Goal: Task Accomplishment & Management: Use online tool/utility

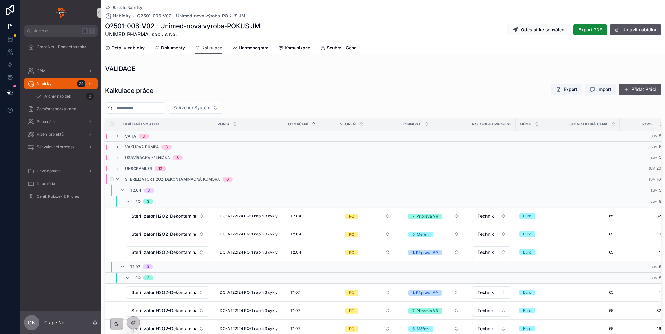
click at [116, 178] on icon "scrollable content" at bounding box center [117, 179] width 5 height 5
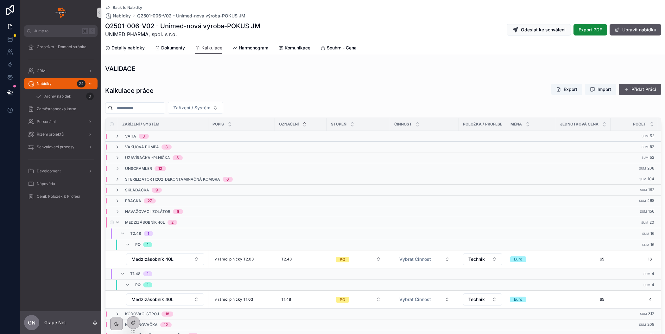
click at [116, 220] on icon "scrollable content" at bounding box center [117, 222] width 5 height 5
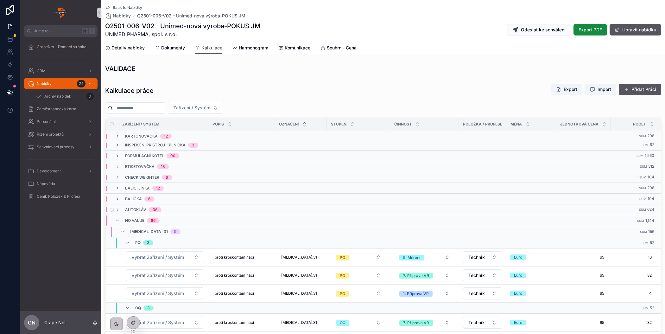
scroll to position [116, 0]
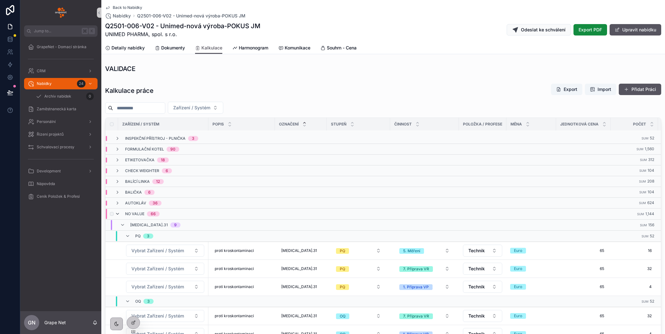
click at [117, 211] on icon "scrollable content" at bounding box center [117, 213] width 5 height 5
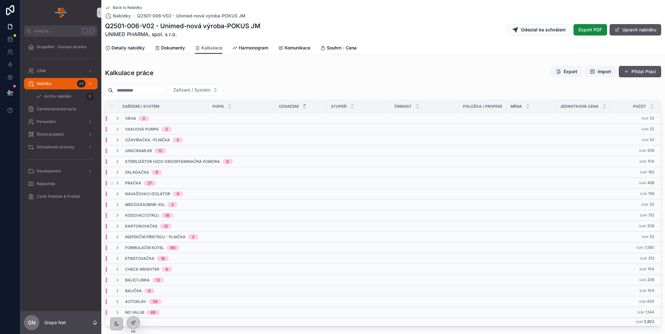
scroll to position [125, 0]
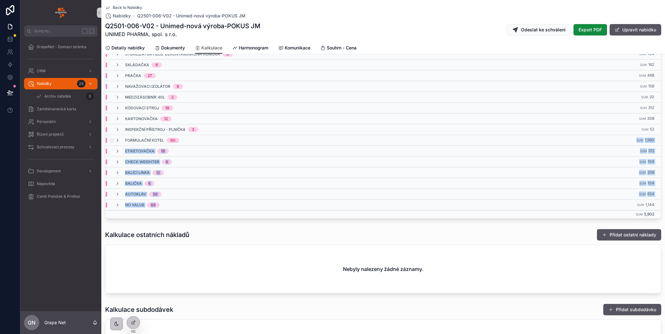
drag, startPoint x: 258, startPoint y: 202, endPoint x: 270, endPoint y: 134, distance: 68.7
click at [270, 135] on tbody "Váha 3 Sum 52 Sum 3,380 Vakuová pumpa 3 Sum 52 Sum 3,380 Uzavíračka -Plnička 3 …" at bounding box center [407, 112] width 604 height 213
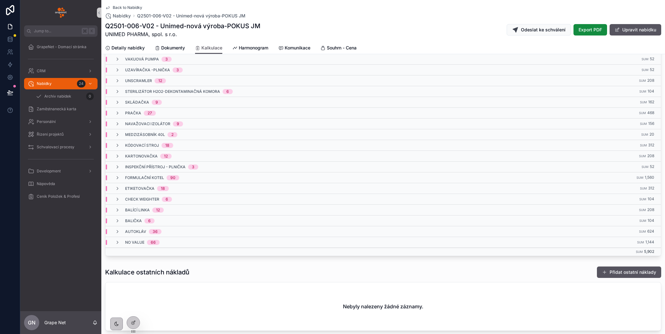
scroll to position [90, 0]
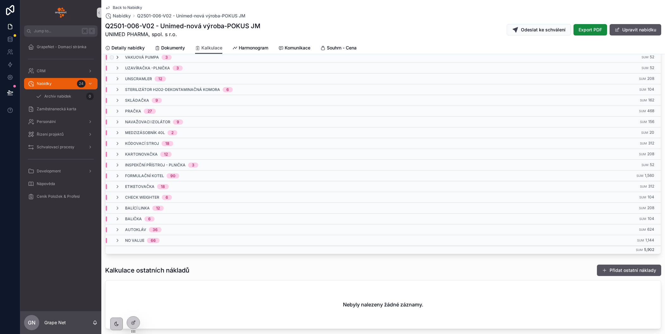
click at [116, 55] on icon "scrollable content" at bounding box center [117, 57] width 5 height 5
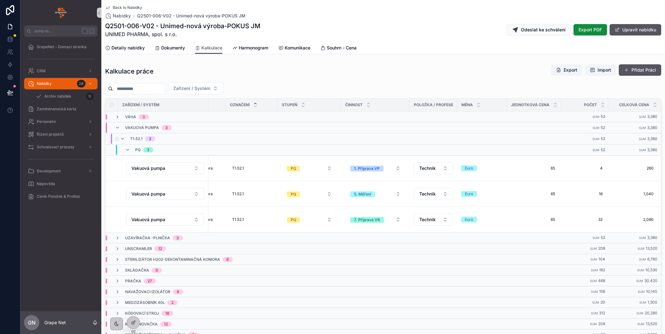
scroll to position [0, 0]
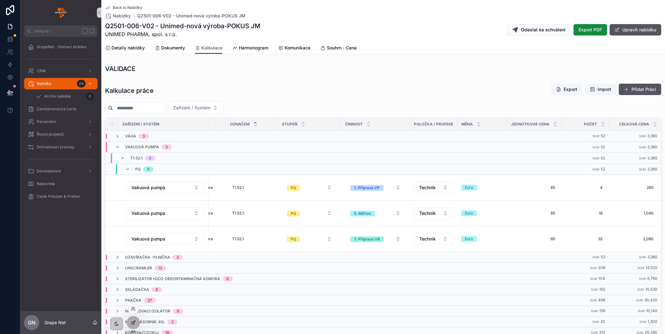
click at [131, 321] on icon at bounding box center [133, 322] width 5 height 5
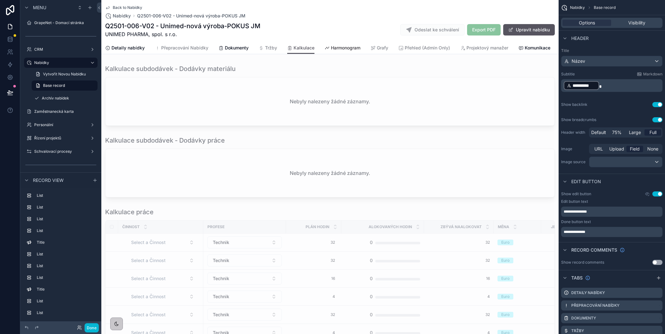
click at [339, 50] on span "Harmonogram" at bounding box center [345, 48] width 29 height 6
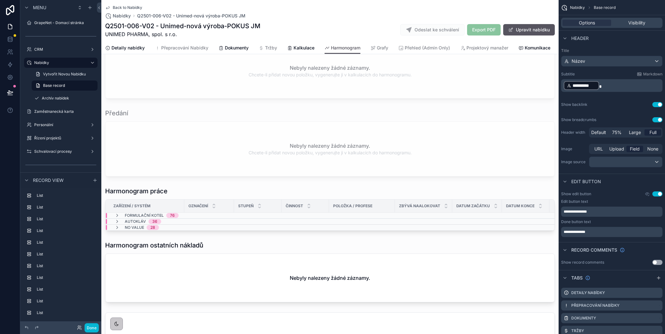
scroll to position [738, 0]
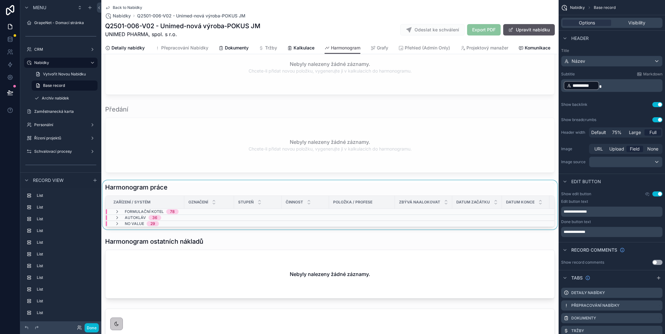
click at [261, 186] on div "scrollable content" at bounding box center [329, 204] width 457 height 49
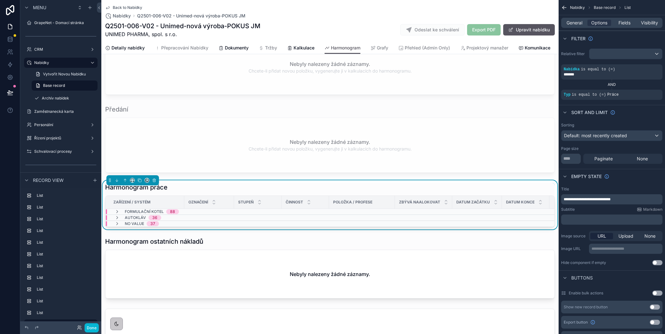
click at [578, 26] on div "General Options Fields Visibility" at bounding box center [611, 23] width 101 height 10
click at [574, 23] on span "General" at bounding box center [574, 23] width 16 height 6
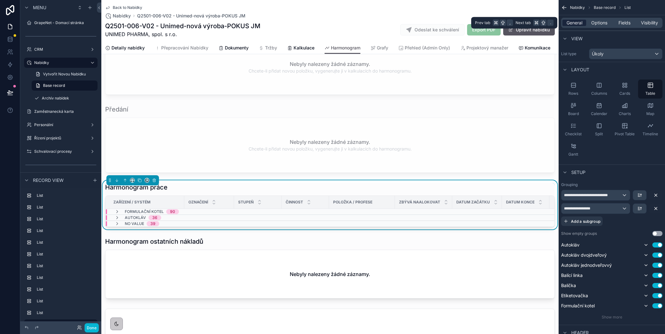
click at [573, 22] on span "General" at bounding box center [574, 23] width 16 height 6
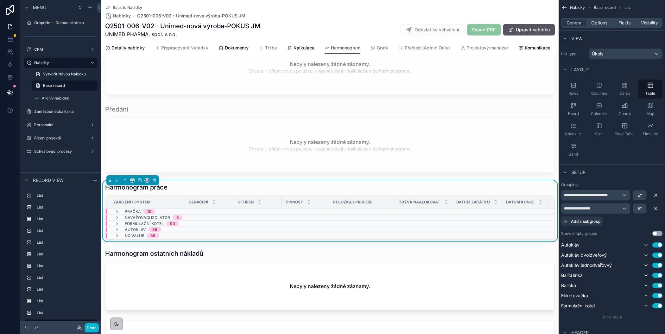
click at [346, 183] on div "Harmonogram práce" at bounding box center [329, 187] width 449 height 9
click at [599, 199] on div "**********" at bounding box center [595, 195] width 68 height 10
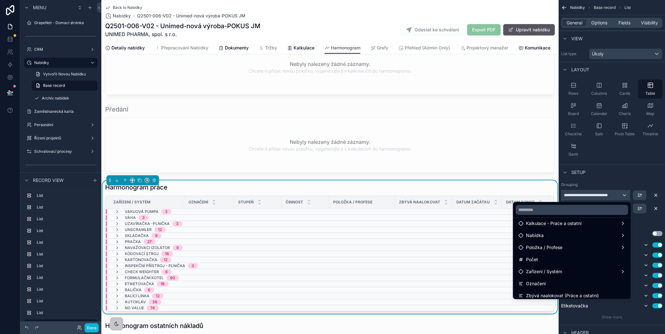
scroll to position [114, 0]
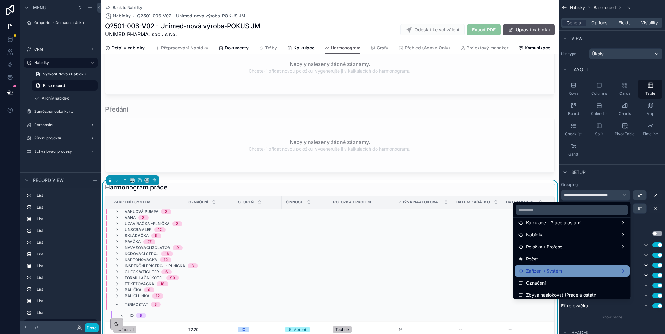
click at [552, 270] on span "Zařízení / Systém" at bounding box center [544, 271] width 36 height 8
click at [576, 272] on div "Zařízení / Systém" at bounding box center [571, 271] width 107 height 8
click at [611, 179] on div "scrollable content" at bounding box center [332, 167] width 665 height 334
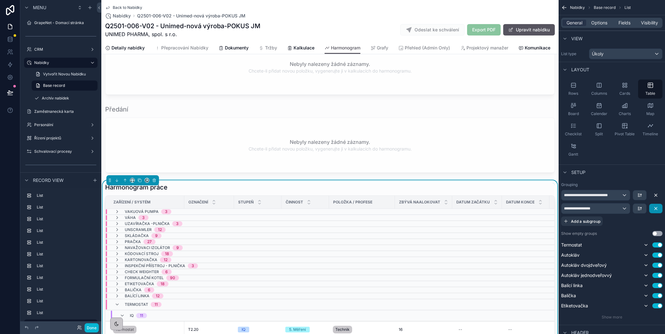
click at [655, 208] on icon "scrollable content" at bounding box center [655, 208] width 5 height 5
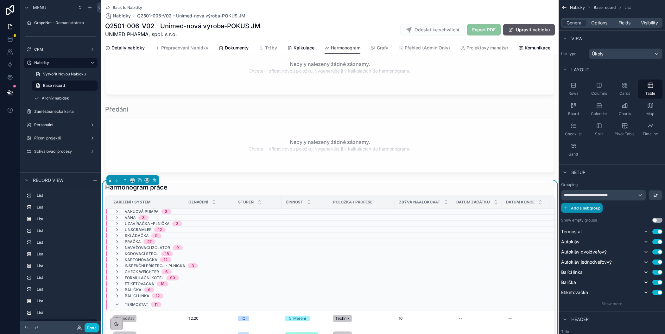
click at [589, 208] on span "Add a subgroup" at bounding box center [585, 207] width 29 height 5
click at [603, 210] on div "Choose a field" at bounding box center [603, 208] width 85 height 10
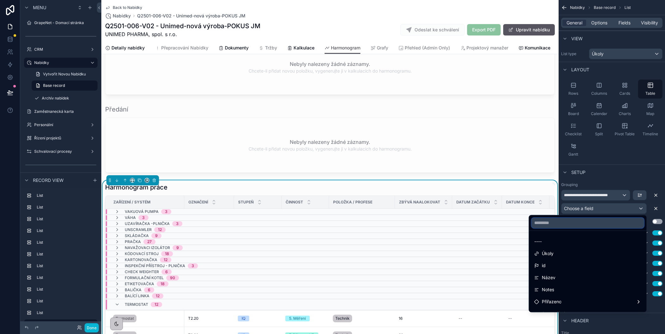
click at [573, 222] on input "text" at bounding box center [587, 222] width 112 height 10
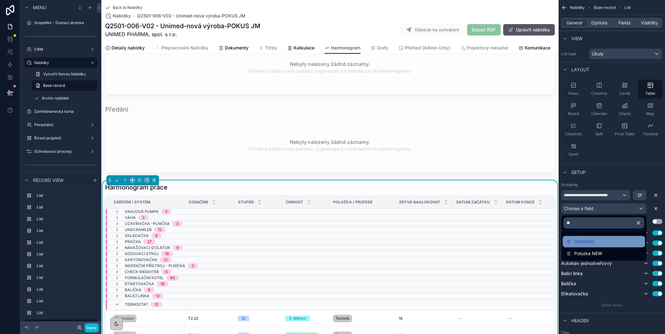
type input "**"
click at [579, 241] on span "Označení" at bounding box center [584, 241] width 20 height 8
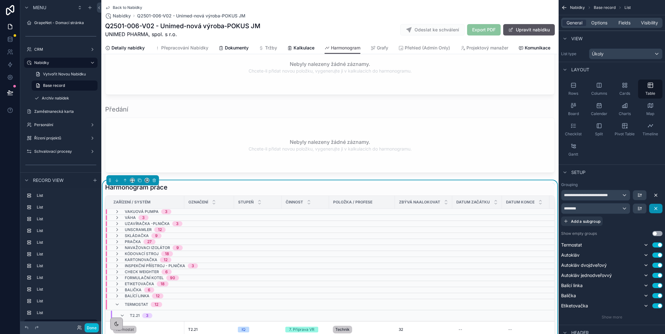
click at [655, 206] on icon "scrollable content" at bounding box center [655, 208] width 5 height 5
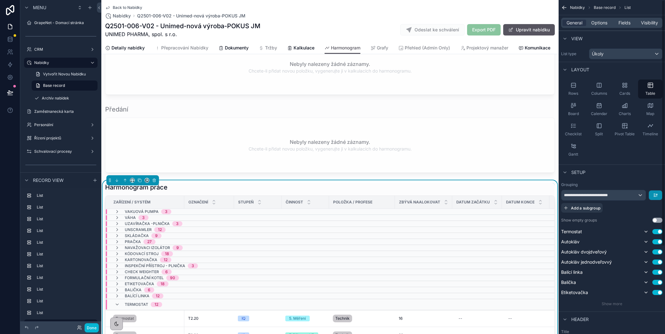
click at [656, 193] on icon "scrollable content" at bounding box center [655, 194] width 5 height 5
click at [640, 194] on div "scrollable content" at bounding box center [332, 167] width 665 height 334
click at [633, 194] on div "**********" at bounding box center [603, 195] width 84 height 10
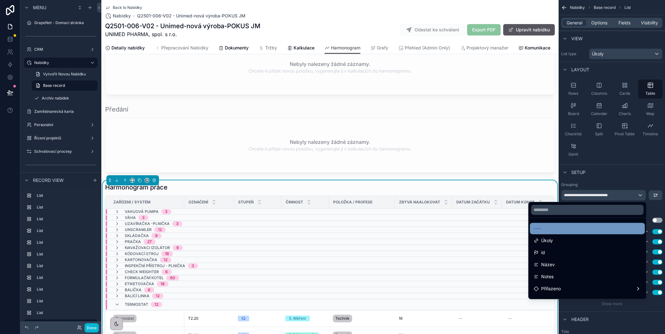
click at [560, 223] on div "----" at bounding box center [586, 227] width 115 height 11
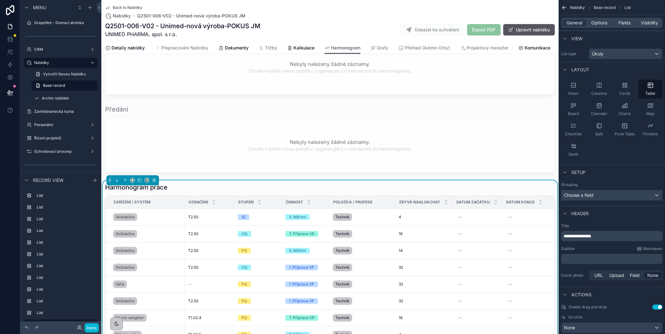
click at [600, 195] on div "Choose a field" at bounding box center [611, 195] width 101 height 10
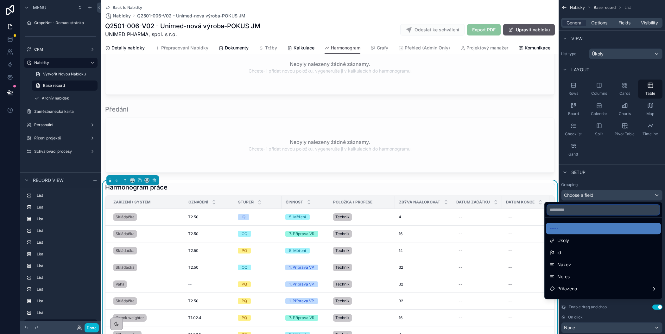
click at [571, 209] on input "text" at bounding box center [603, 209] width 112 height 10
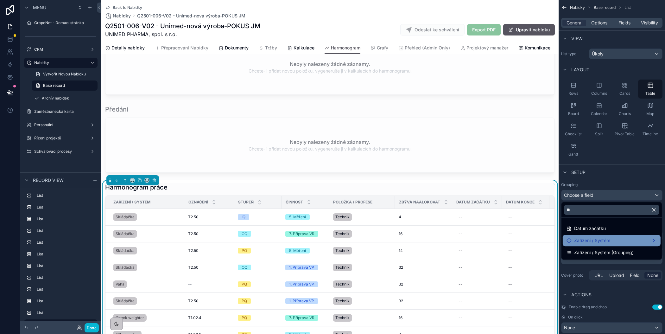
click at [584, 238] on span "Zařízení / Systém" at bounding box center [592, 240] width 36 height 8
click at [636, 238] on div "Zařízení / Systém" at bounding box center [611, 240] width 90 height 8
click at [598, 238] on span "Zařízení / Systém" at bounding box center [592, 240] width 36 height 8
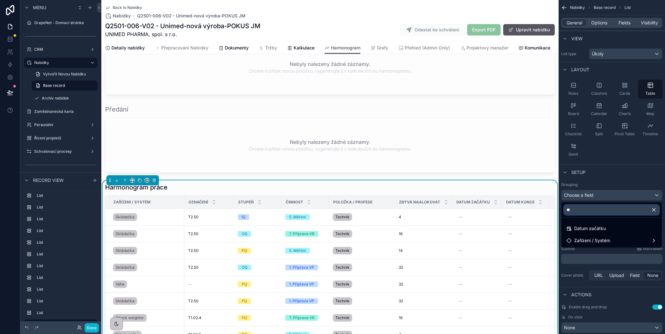
click at [590, 209] on input "**" at bounding box center [611, 209] width 95 height 10
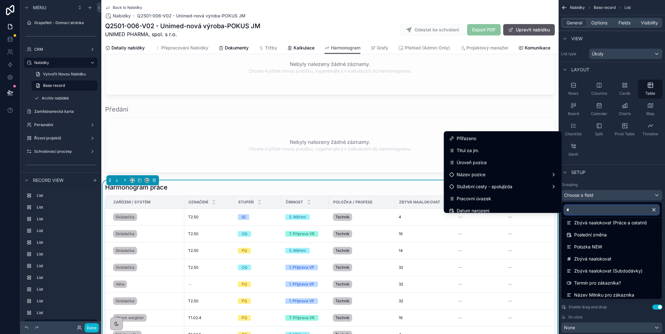
scroll to position [72, 0]
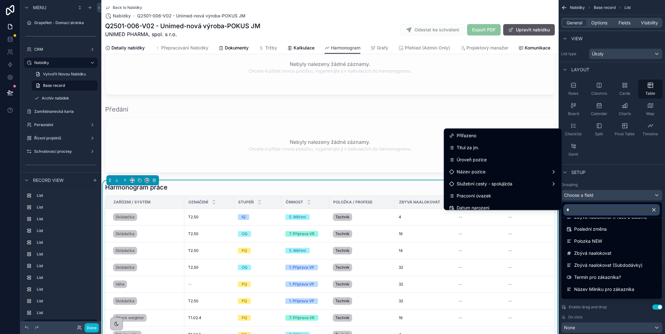
click at [587, 210] on input "*" at bounding box center [611, 209] width 95 height 10
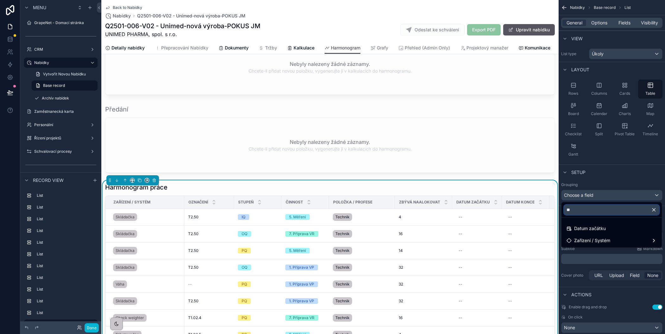
scroll to position [0, 0]
type input "*"
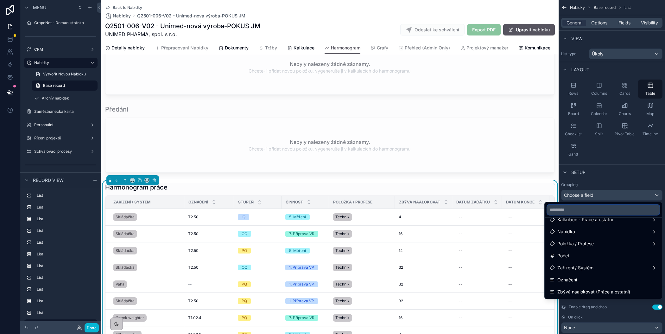
scroll to position [119, 0]
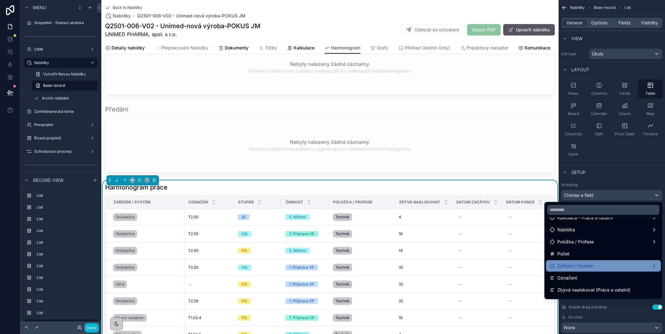
click at [592, 263] on span "Zařízení / Systém" at bounding box center [575, 266] width 36 height 8
click at [551, 265] on icon at bounding box center [551, 265] width 5 height 5
click at [636, 266] on div "Zařízení / Systém" at bounding box center [602, 266] width 107 height 8
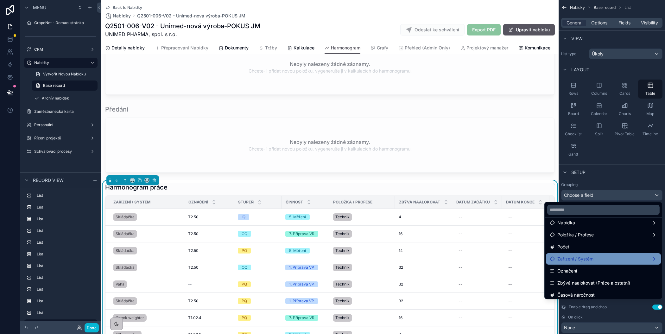
scroll to position [128, 0]
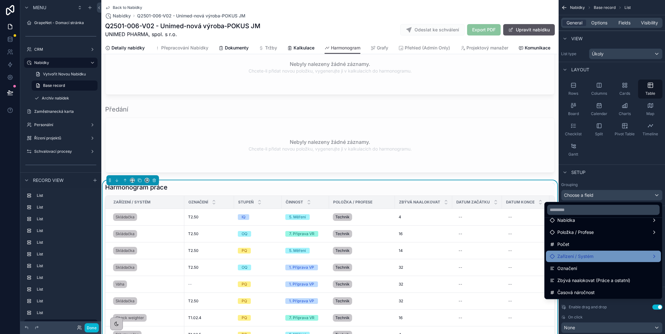
click at [607, 255] on div "Zařízení / Systém" at bounding box center [602, 256] width 107 height 8
click at [636, 257] on div "Zařízení / Systém" at bounding box center [602, 256] width 107 height 8
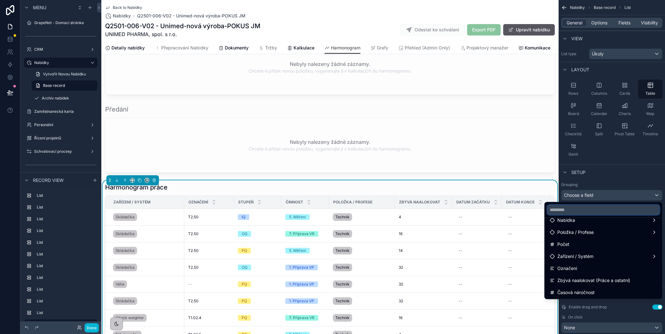
click at [591, 212] on input "text" at bounding box center [603, 209] width 112 height 10
click at [591, 212] on input "*" at bounding box center [603, 209] width 112 height 10
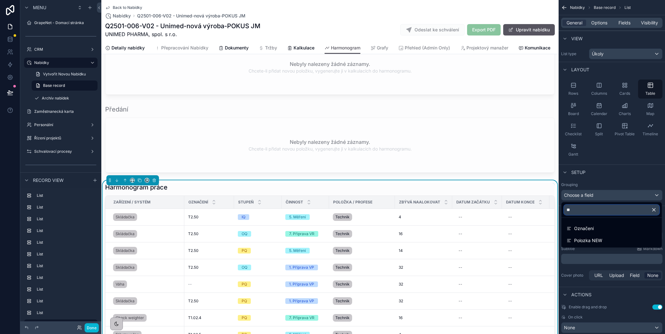
scroll to position [0, 0]
type input "**"
click at [585, 228] on span "Označení" at bounding box center [584, 228] width 20 height 8
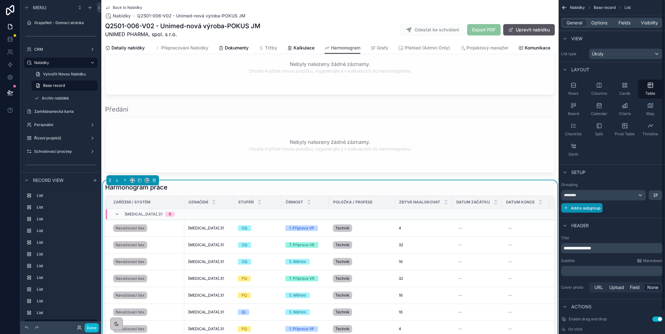
click at [591, 209] on button "Add a subgroup" at bounding box center [581, 207] width 41 height 9
click at [592, 208] on span "Choose a field" at bounding box center [578, 207] width 29 height 5
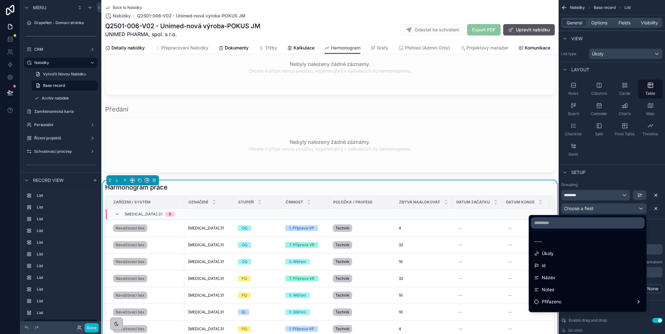
click at [573, 221] on input "text" at bounding box center [587, 222] width 112 height 10
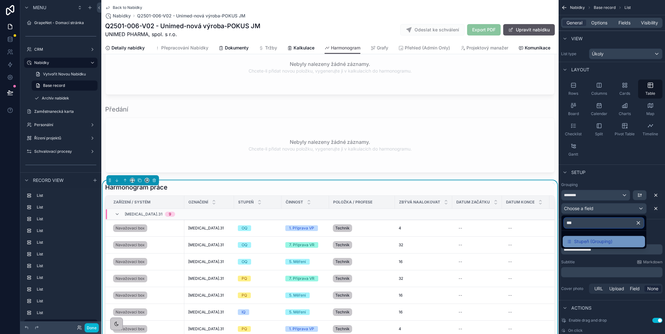
type input "***"
click at [575, 241] on span "Stupeň (Grouping)" at bounding box center [593, 241] width 38 height 8
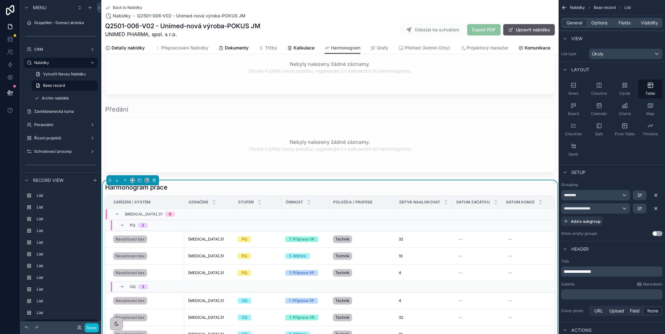
click at [396, 183] on div "Harmonogram práce" at bounding box center [329, 187] width 449 height 9
click at [582, 221] on span "Add a subgroup" at bounding box center [585, 221] width 29 height 5
click at [596, 220] on div "Choose a field" at bounding box center [603, 221] width 85 height 10
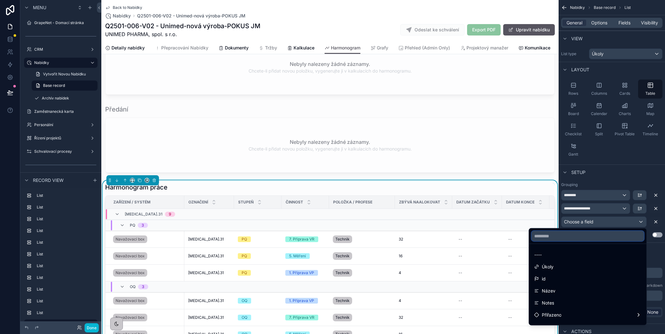
click at [580, 235] on input "text" at bounding box center [587, 236] width 112 height 10
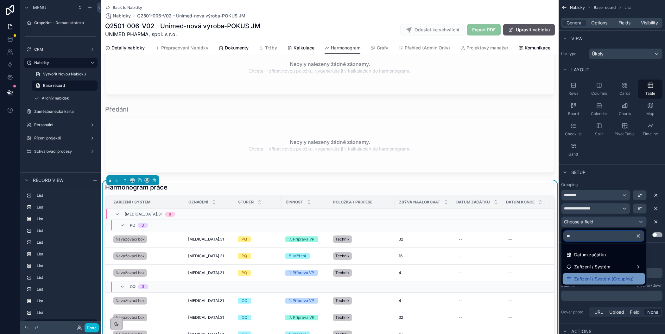
type input "**"
click at [597, 277] on span "Zařízení / Systém (Grouping)" at bounding box center [603, 279] width 59 height 8
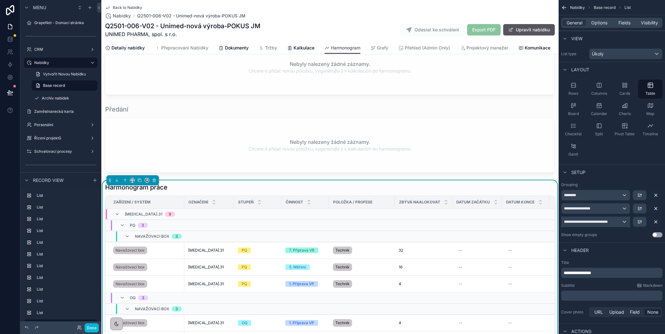
drag, startPoint x: 573, startPoint y: 220, endPoint x: 573, endPoint y: 198, distance: 21.8
click at [573, 198] on div "**********" at bounding box center [611, 208] width 101 height 37
click at [655, 192] on icon "scrollable content" at bounding box center [655, 194] width 5 height 5
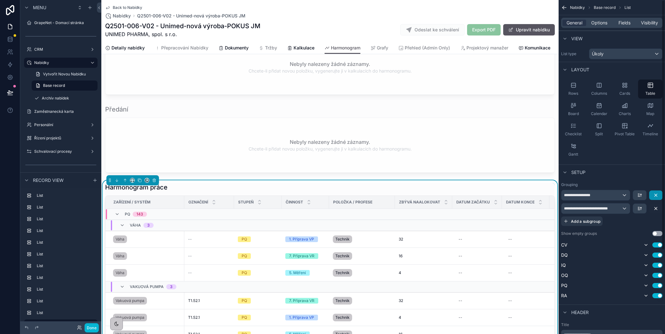
click at [655, 193] on icon "scrollable content" at bounding box center [655, 194] width 5 height 5
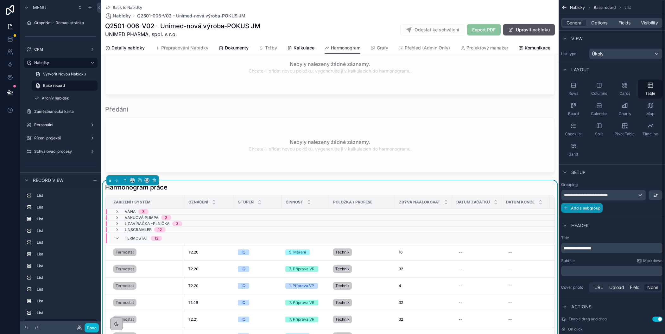
click at [580, 210] on button "Add a subgroup" at bounding box center [581, 207] width 41 height 9
click at [580, 210] on span "Choose a field" at bounding box center [578, 208] width 29 height 6
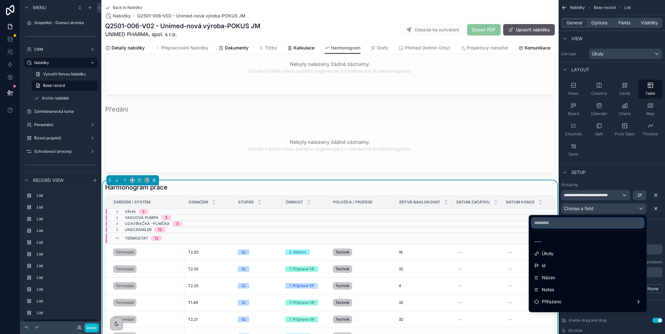
click at [562, 225] on input "text" at bounding box center [587, 222] width 112 height 10
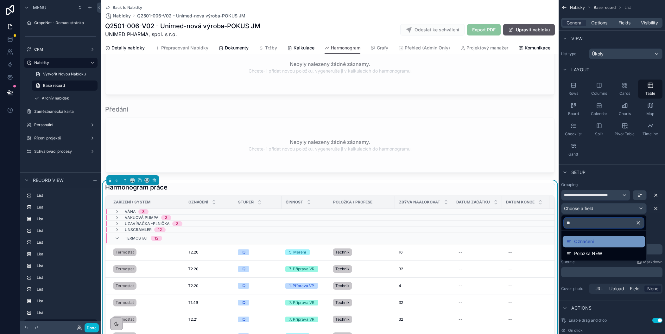
type input "**"
click at [574, 242] on span "Označení" at bounding box center [584, 241] width 20 height 8
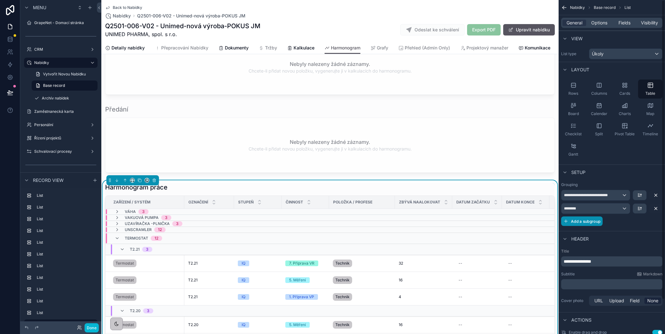
click at [585, 219] on span "Add a subgroup" at bounding box center [585, 221] width 29 height 5
click at [579, 220] on span "Choose a field" at bounding box center [578, 221] width 29 height 5
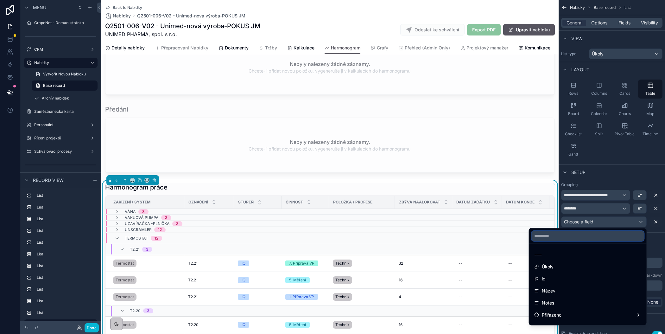
click at [571, 234] on input "text" at bounding box center [587, 236] width 112 height 10
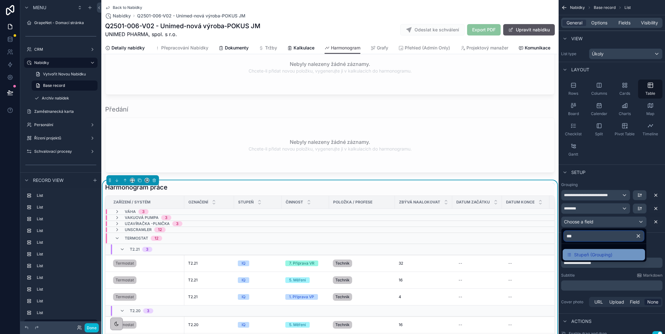
type input "***"
click at [584, 253] on span "Stupeň (Grouping)" at bounding box center [593, 255] width 38 height 8
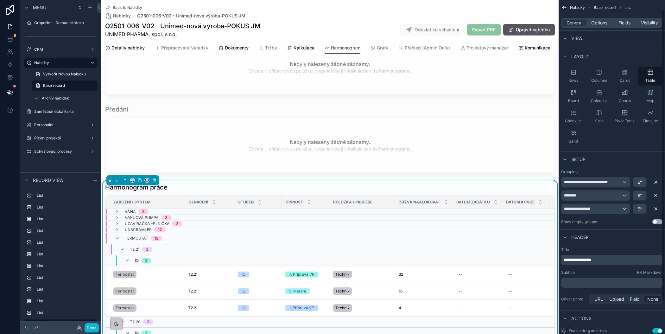
scroll to position [11, 0]
click at [117, 235] on icon "scrollable content" at bounding box center [117, 237] width 5 height 5
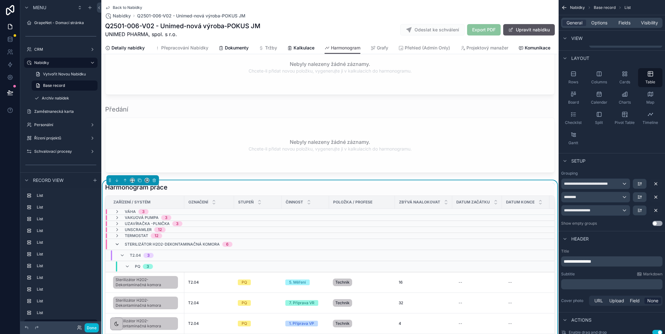
click at [118, 241] on icon "scrollable content" at bounding box center [117, 243] width 5 height 5
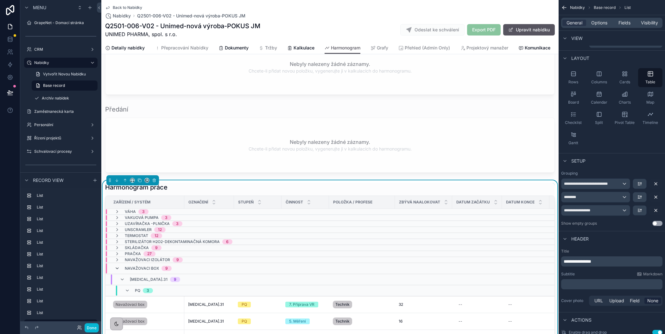
click at [116, 266] on icon "scrollable content" at bounding box center [117, 268] width 5 height 5
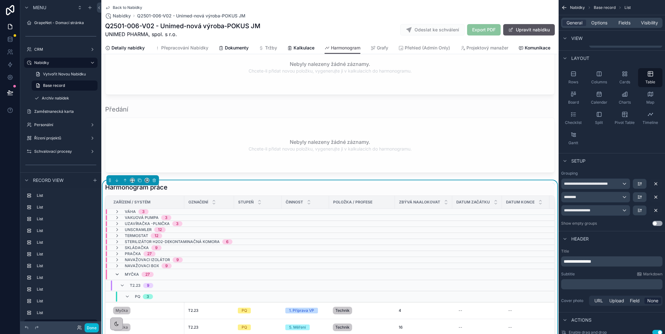
click at [117, 272] on icon "scrollable content" at bounding box center [117, 274] width 5 height 5
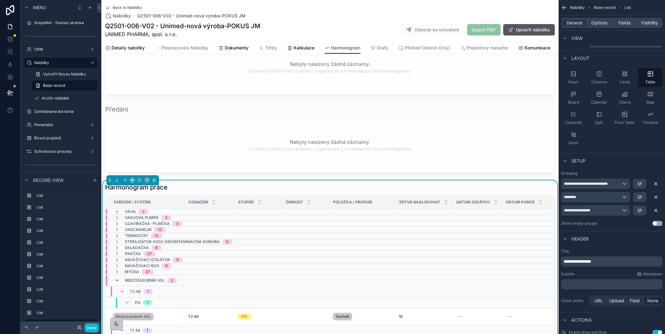
click at [117, 278] on icon "scrollable content" at bounding box center [117, 280] width 5 height 5
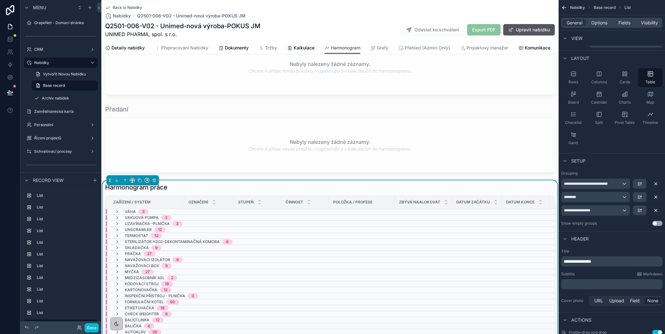
scroll to position [0, 0]
click at [92, 325] on button "Done" at bounding box center [91, 327] width 14 height 9
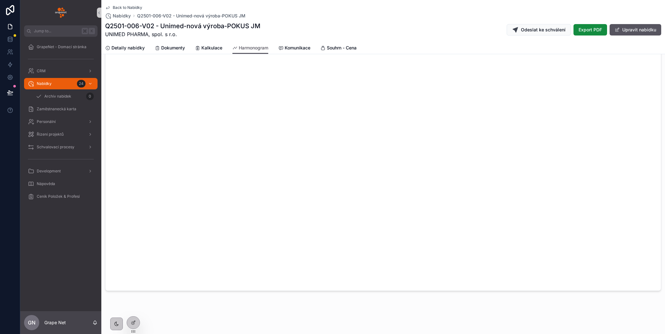
scroll to position [344, 0]
click at [214, 48] on span "Kalkulace" at bounding box center [211, 48] width 21 height 6
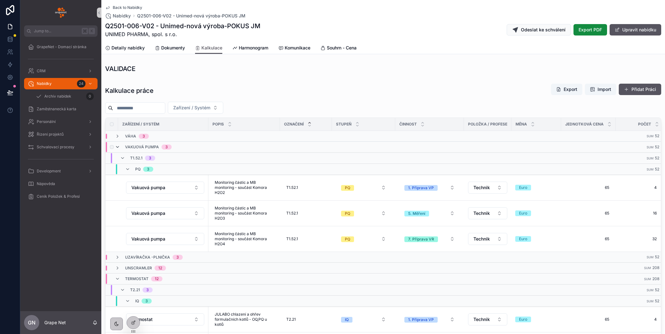
click at [118, 145] on icon "scrollable content" at bounding box center [117, 146] width 5 height 5
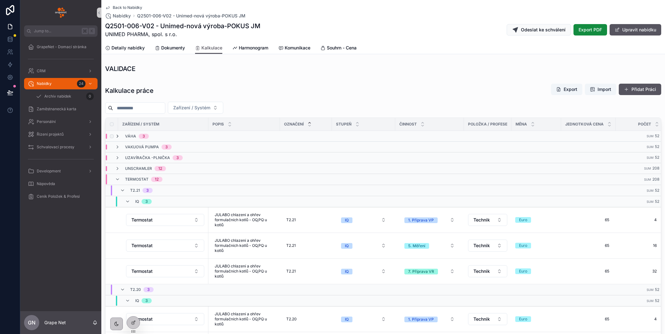
click at [118, 135] on icon "scrollable content" at bounding box center [117, 136] width 5 height 5
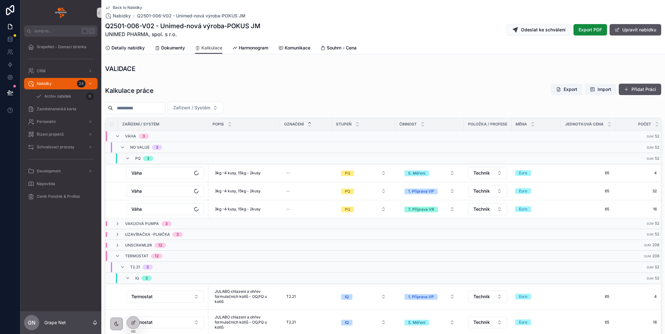
click at [118, 135] on icon "scrollable content" at bounding box center [117, 136] width 5 height 5
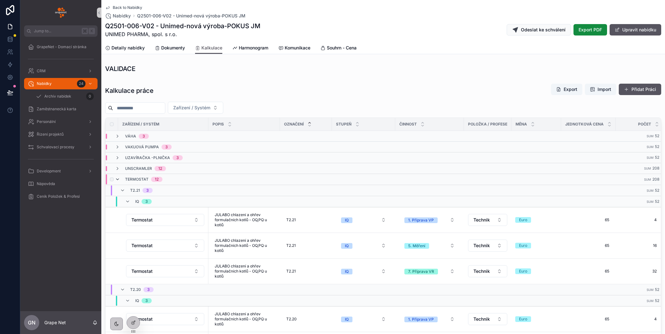
click at [117, 178] on icon "scrollable content" at bounding box center [117, 179] width 5 height 5
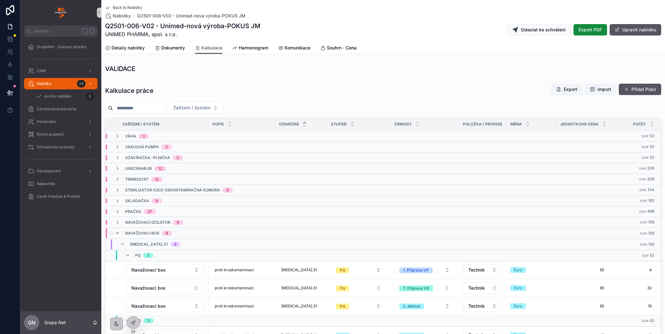
click at [116, 231] on icon "scrollable content" at bounding box center [117, 232] width 5 height 5
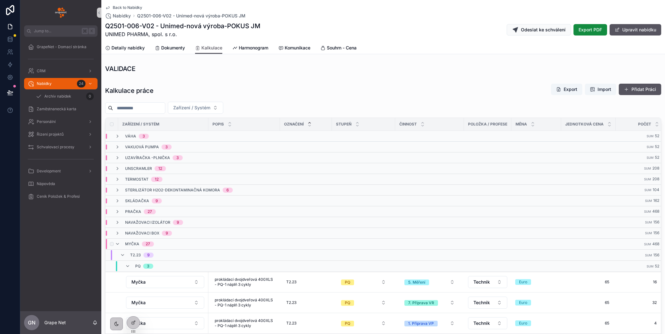
click at [118, 243] on div "Myčka 27" at bounding box center [134, 244] width 39 height 10
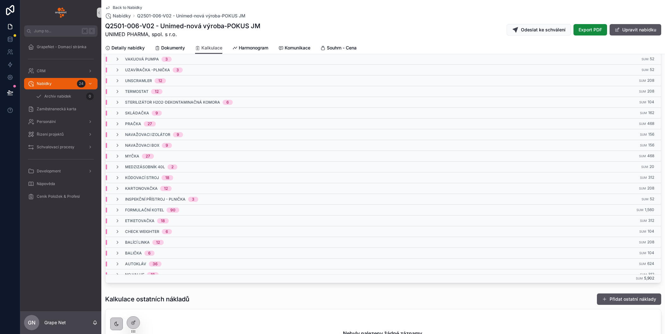
scroll to position [162, 0]
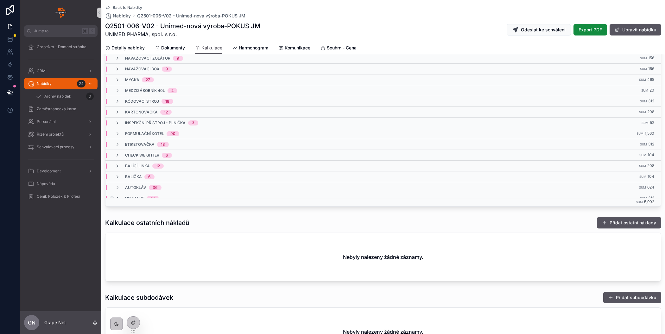
click at [117, 196] on icon "scrollable content" at bounding box center [117, 198] width 5 height 5
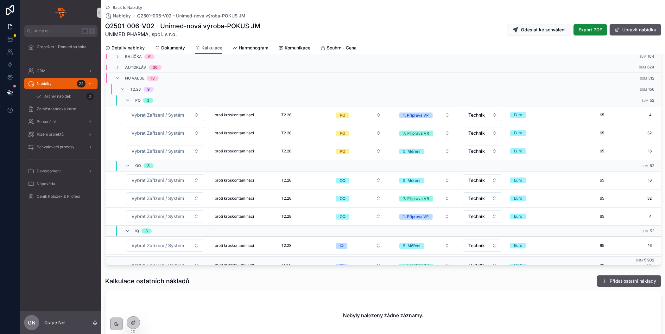
scroll to position [177, 0]
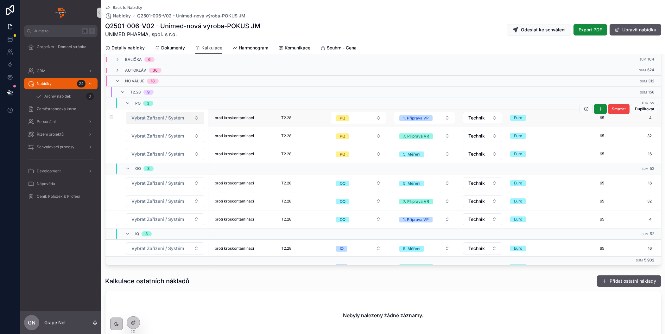
click at [171, 115] on span "Vybrat Zařízení / Systém" at bounding box center [157, 118] width 53 height 6
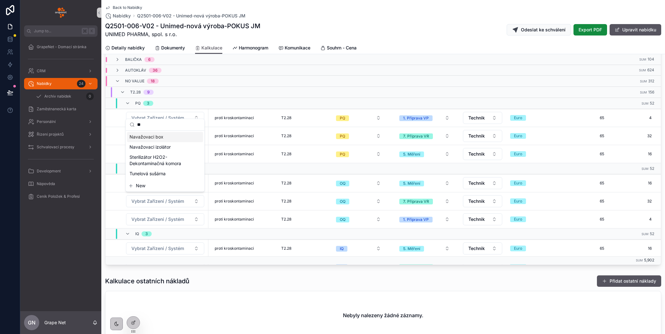
type input "**"
click at [161, 138] on span "Navažovaci box" at bounding box center [146, 137] width 34 height 6
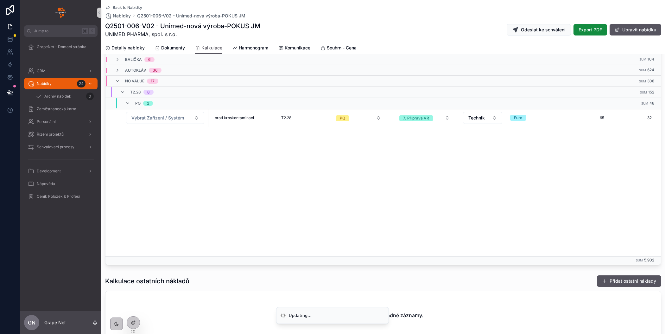
scroll to position [0, 0]
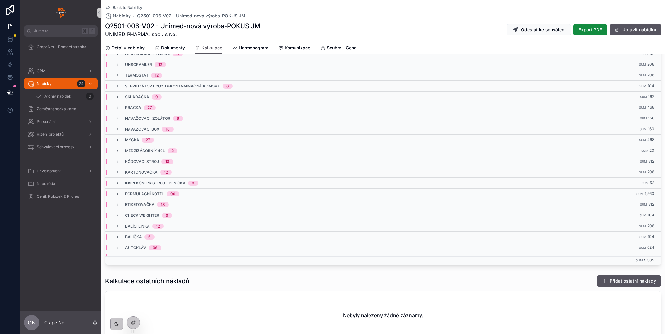
click at [116, 256] on icon "scrollable content" at bounding box center [117, 258] width 5 height 5
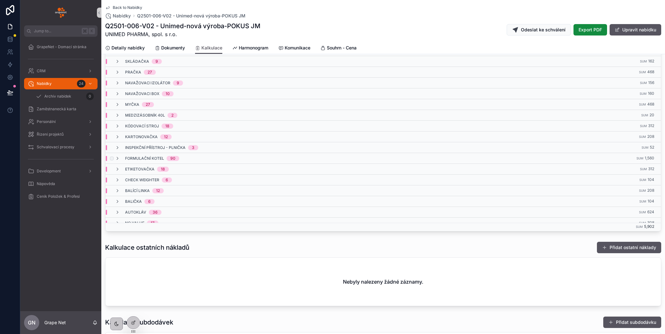
scroll to position [134, 0]
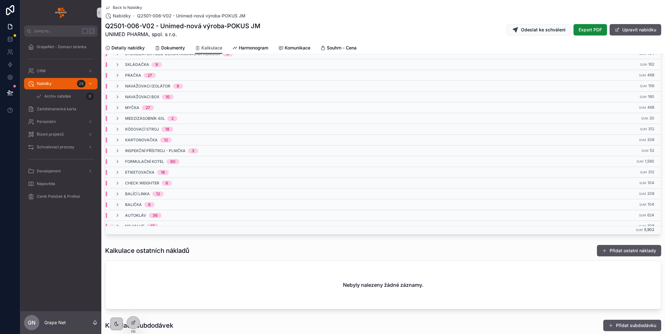
click at [118, 223] on icon "scrollable content" at bounding box center [117, 225] width 5 height 5
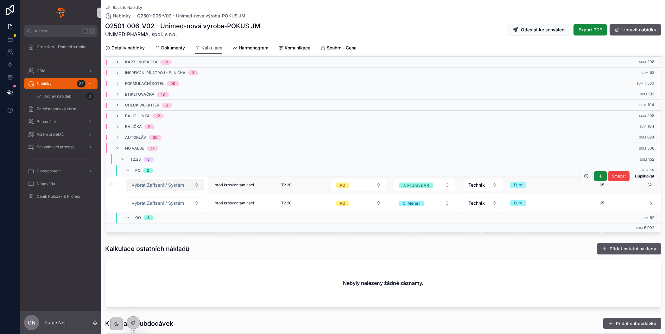
scroll to position [80, 0]
click at [157, 179] on button "Vybrat Zařízení / Systém" at bounding box center [165, 183] width 78 height 12
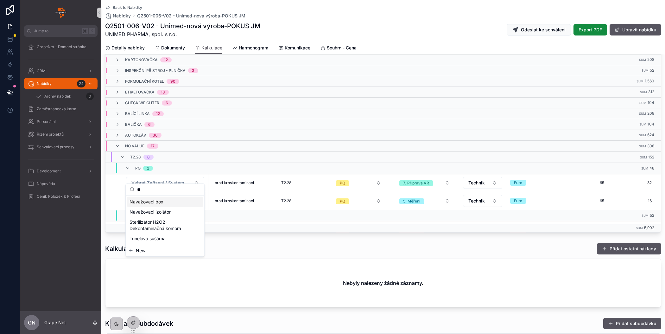
type input "**"
click at [156, 202] on span "Navažovaci box" at bounding box center [146, 201] width 34 height 6
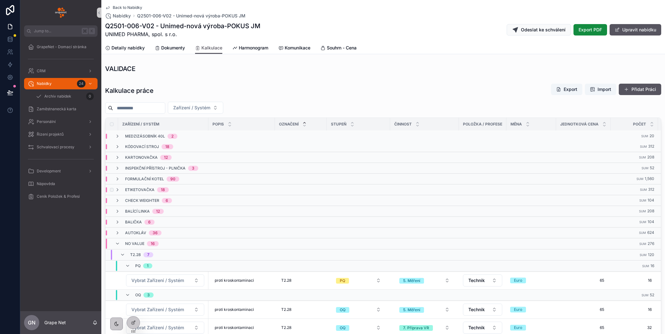
scroll to position [127, 0]
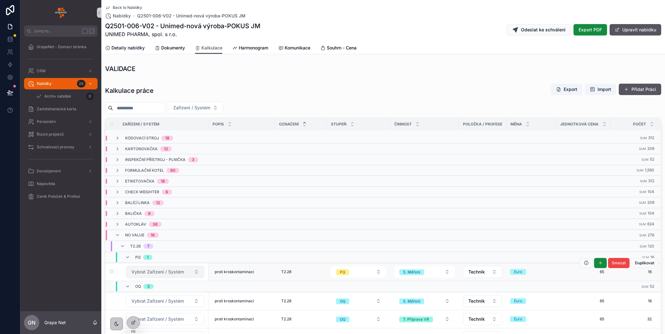
click at [158, 268] on span "Vybrat Zařízení / Systém" at bounding box center [157, 271] width 53 height 6
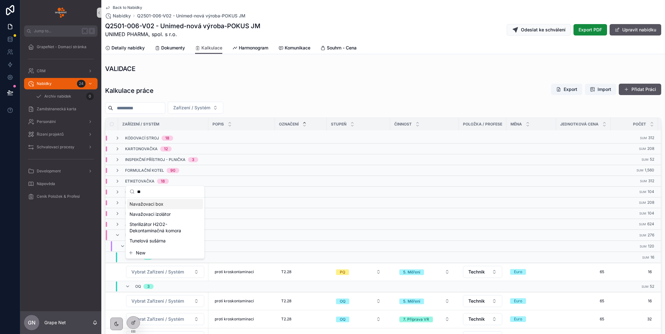
type input "**"
click at [153, 204] on span "Navažovaci box" at bounding box center [146, 204] width 34 height 6
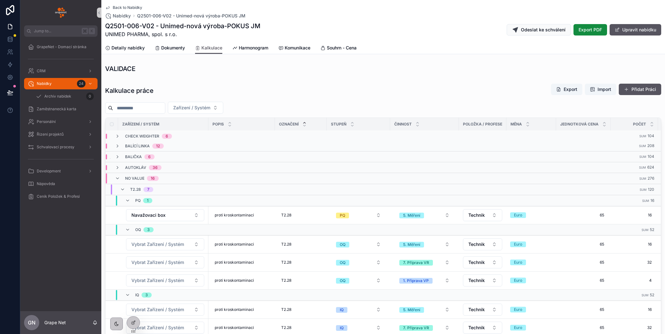
scroll to position [188, 0]
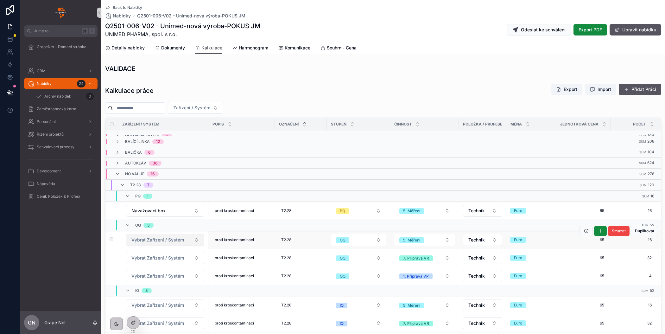
click at [173, 236] on span "Vybrat Zařízení / Systém" at bounding box center [157, 239] width 53 height 6
type input "***"
click at [159, 259] on span "Navažovaci box" at bounding box center [146, 258] width 34 height 6
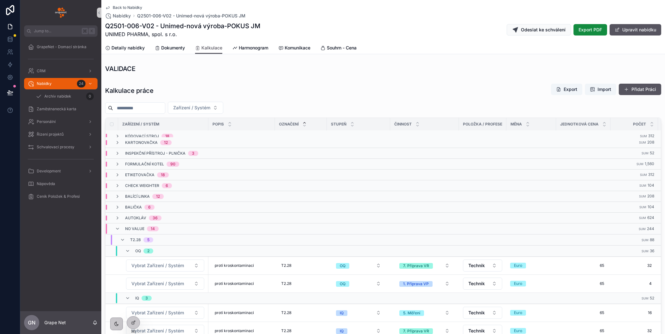
scroll to position [147, 0]
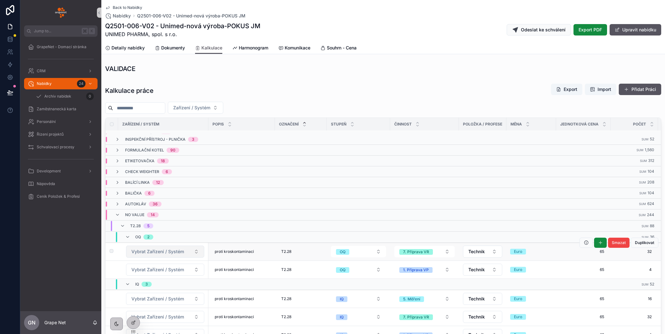
click at [162, 248] on span "Vybrat Zařízení / Systém" at bounding box center [157, 251] width 53 height 6
type input "***"
click at [151, 271] on span "Navažovaci box" at bounding box center [146, 270] width 34 height 6
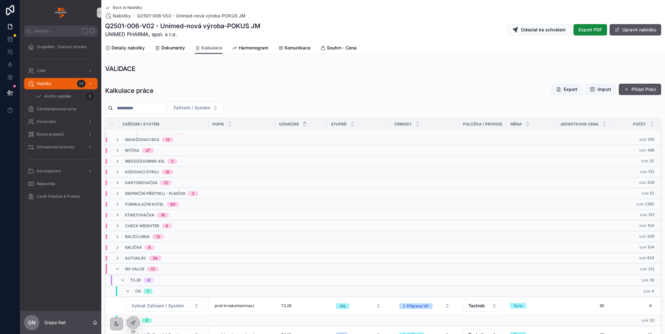
scroll to position [105, 0]
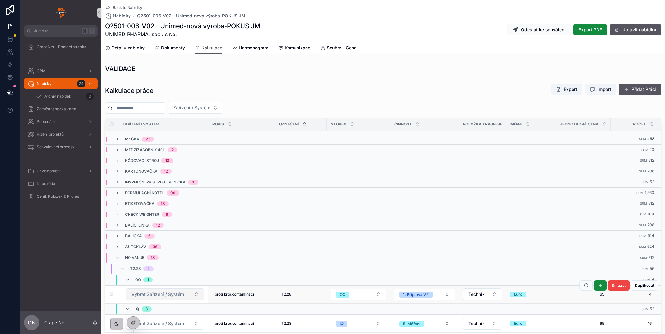
click at [151, 291] on span "Vybrat Zařízení / Systém" at bounding box center [157, 294] width 53 height 6
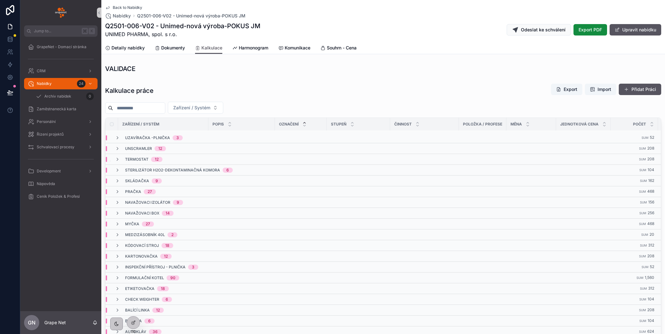
scroll to position [137, 0]
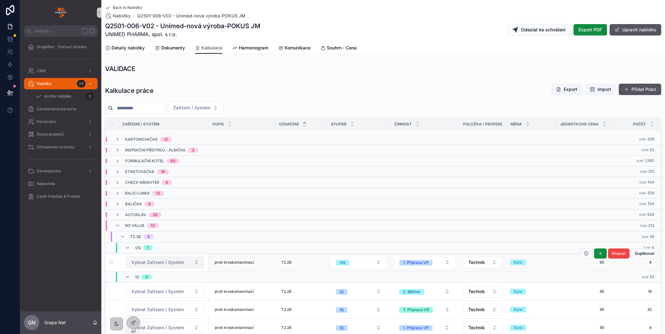
click at [155, 259] on span "Vybrat Zařízení / Systém" at bounding box center [157, 262] width 53 height 6
type input "***"
click at [155, 281] on span "Navažovaci box" at bounding box center [146, 281] width 34 height 6
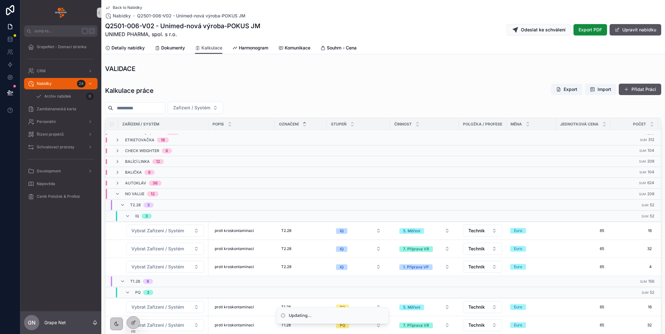
scroll to position [173, 0]
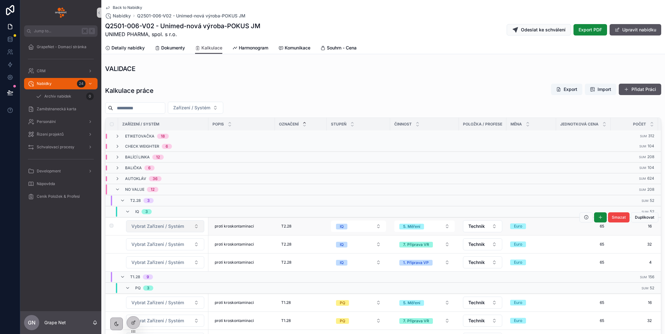
click at [170, 223] on span "Vybrat Zařízení / Systém" at bounding box center [157, 226] width 53 height 6
type input "***"
click at [157, 245] on span "Navažovaci box" at bounding box center [146, 245] width 34 height 6
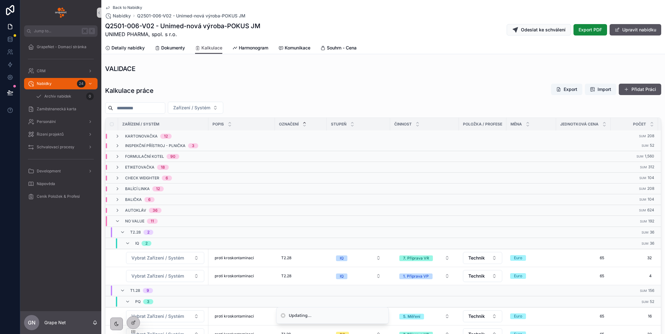
scroll to position [142, 0]
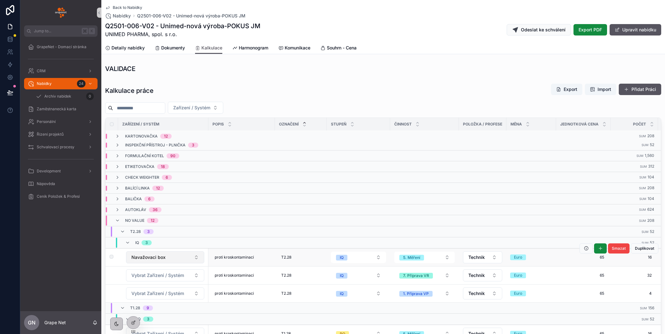
click at [157, 254] on span "Navažovaci box" at bounding box center [148, 257] width 34 height 6
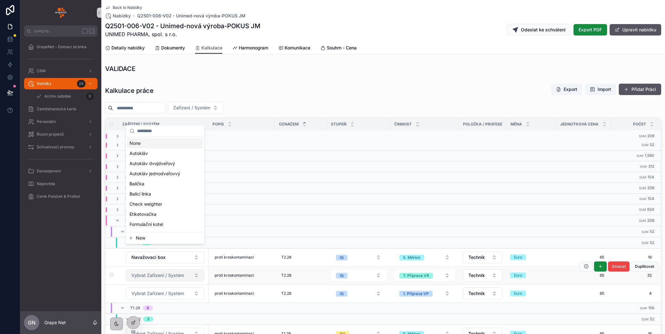
click at [154, 266] on div "Jump to... K GrapeNet - Domací stránka CRM Nabídky 24 Archív nabídek 0 Zaměstna…" at bounding box center [342, 167] width 644 height 334
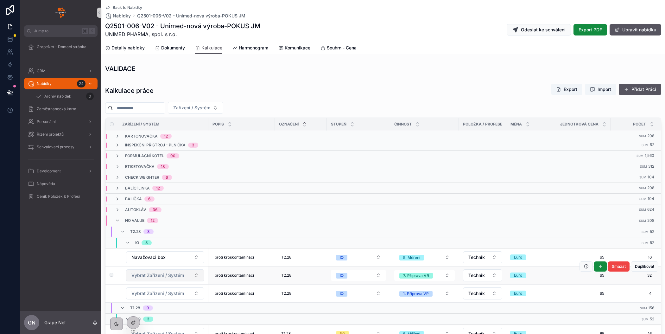
click at [160, 272] on span "Vybrat Zařízení / Systém" at bounding box center [157, 275] width 53 height 6
type input "***"
click at [153, 295] on span "Navažovaci box" at bounding box center [146, 294] width 34 height 6
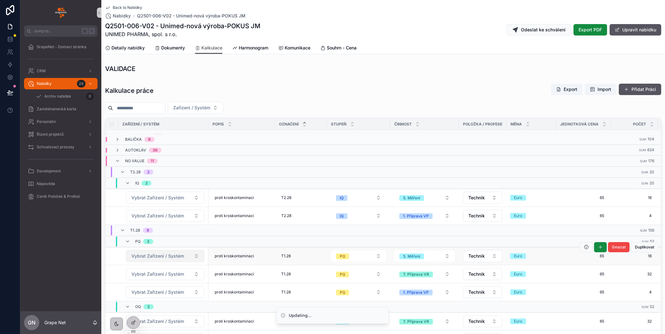
scroll to position [196, 0]
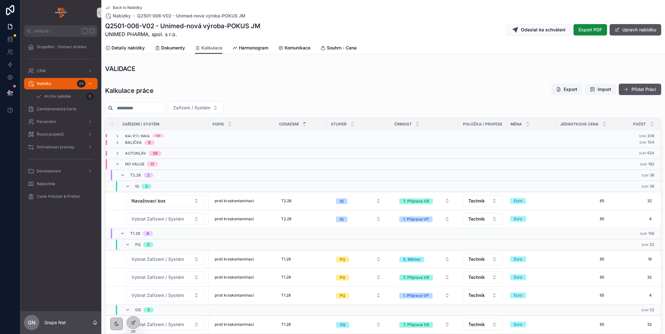
click at [164, 197] on span "Navažovaci box" at bounding box center [148, 200] width 34 height 6
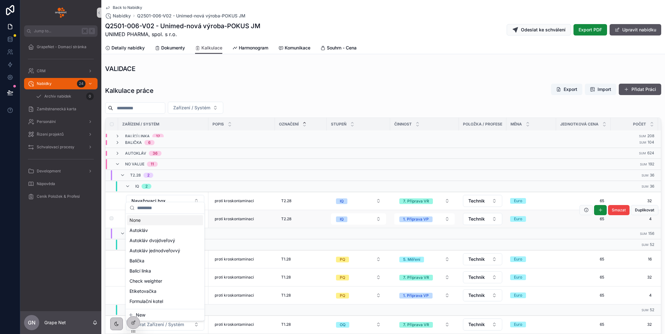
click at [110, 216] on label "scrollable content" at bounding box center [108, 218] width 4 height 5
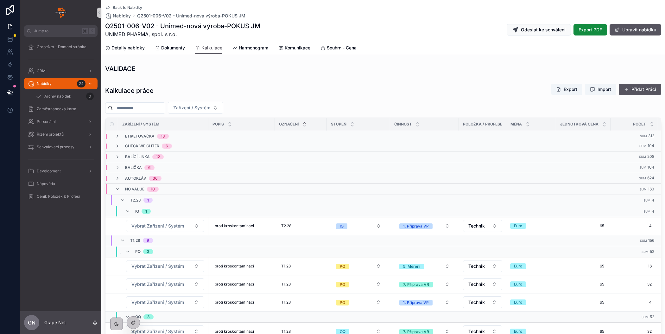
scroll to position [171, 0]
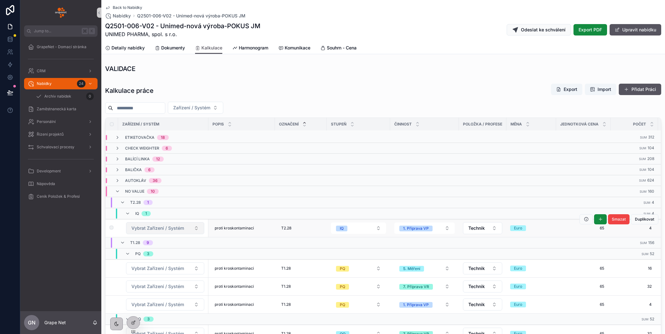
click at [168, 225] on span "Vybrat Zařízení / Systém" at bounding box center [157, 228] width 53 height 6
type input "***"
click at [157, 248] on span "Navažovaci box" at bounding box center [146, 247] width 34 height 6
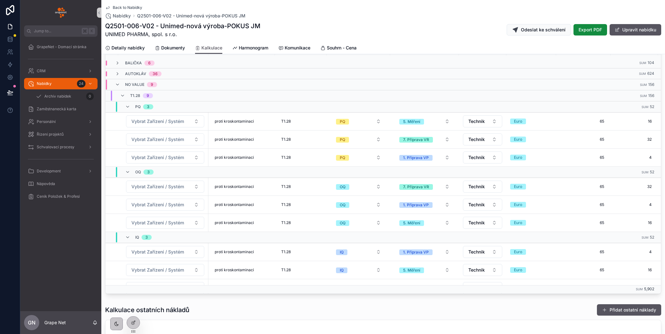
scroll to position [202, 0]
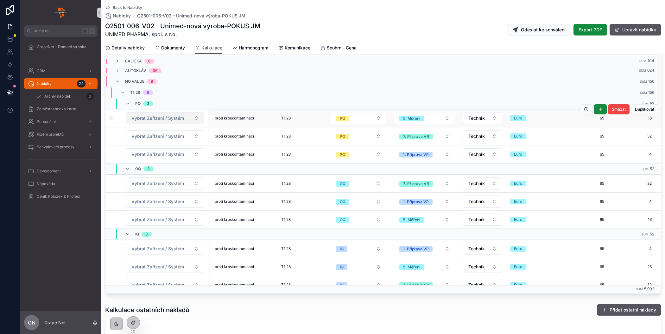
click at [168, 115] on span "Vybrat Zařízení / Systém" at bounding box center [157, 118] width 53 height 6
type input "**"
click at [168, 115] on span "Vybrat Zařízení / Systém" at bounding box center [157, 118] width 53 height 6
click at [166, 115] on span "Vybrat Zařízení / Systém" at bounding box center [157, 118] width 53 height 6
type input "***"
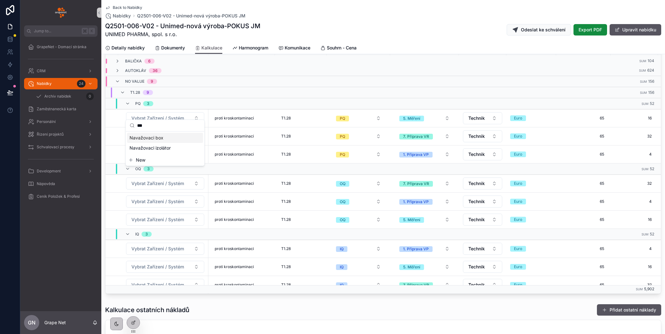
click at [159, 137] on span "Navažovaci box" at bounding box center [146, 138] width 34 height 6
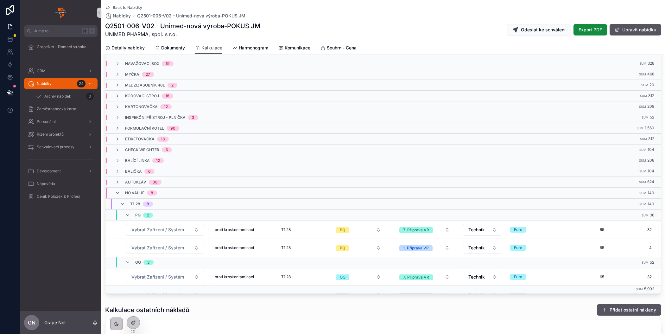
scroll to position [112, 0]
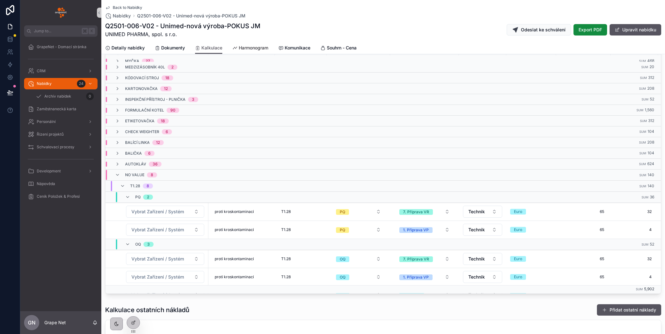
click at [247, 51] on span "Harmonogram" at bounding box center [253, 48] width 29 height 6
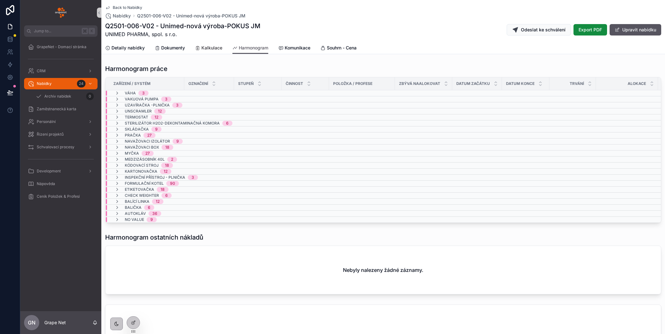
click at [207, 44] on link "Kalkulace" at bounding box center [208, 48] width 27 height 13
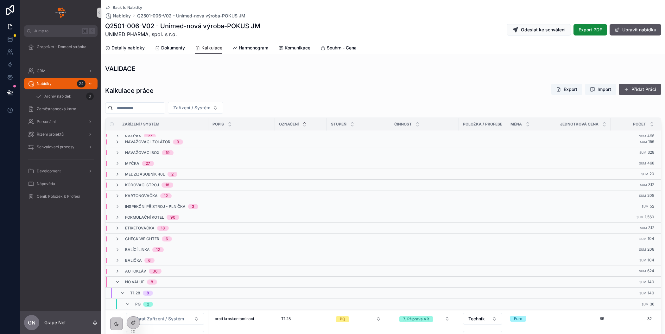
scroll to position [152, 0]
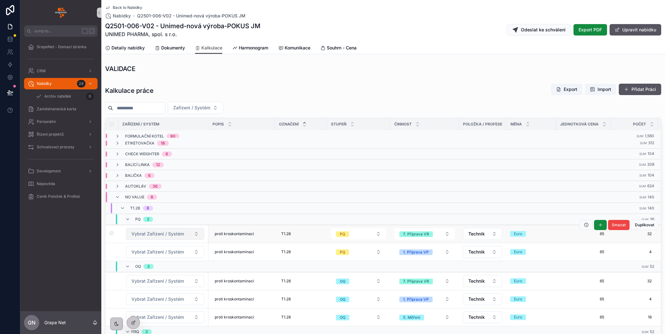
click at [153, 231] on span "Vybrat Zařízení / Systém" at bounding box center [157, 233] width 53 height 6
type input "***"
click at [154, 256] on span "Navažovaci box" at bounding box center [146, 254] width 34 height 6
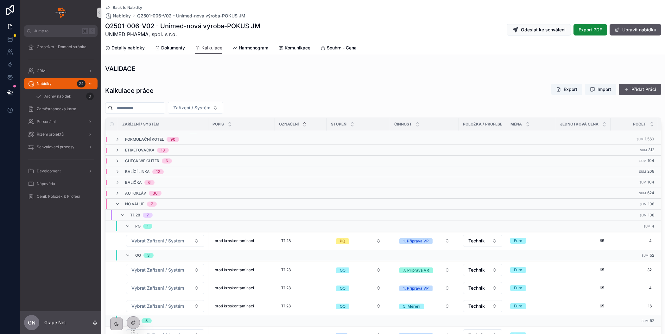
scroll to position [149, 0]
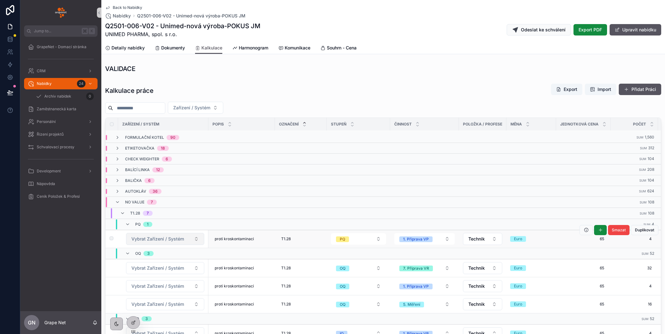
click at [162, 235] on span "Vybrat Zařízení / Systém" at bounding box center [157, 238] width 53 height 6
type input "*"
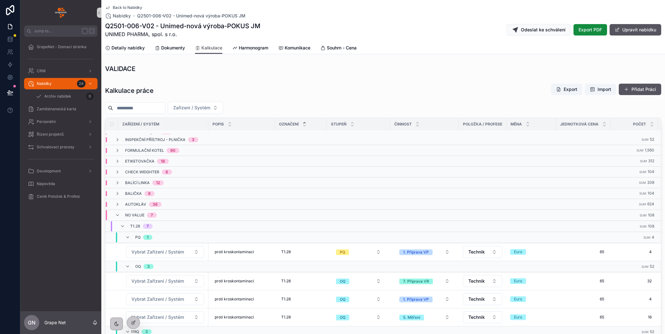
scroll to position [144, 0]
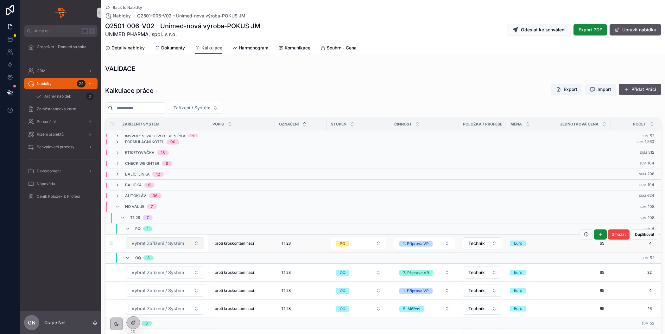
click at [158, 240] on span "Vybrat Zařízení / Systém" at bounding box center [157, 243] width 53 height 6
type input "***"
click at [151, 263] on span "Navažovaci box" at bounding box center [146, 263] width 34 height 6
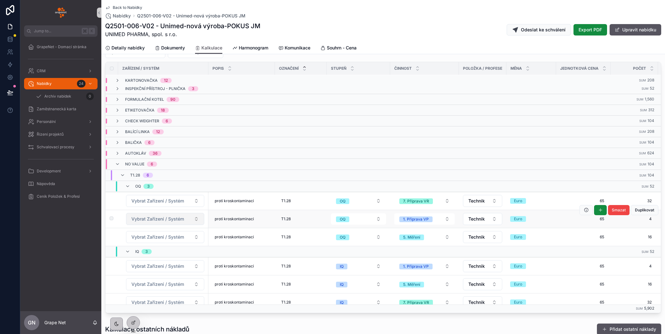
scroll to position [58, 0]
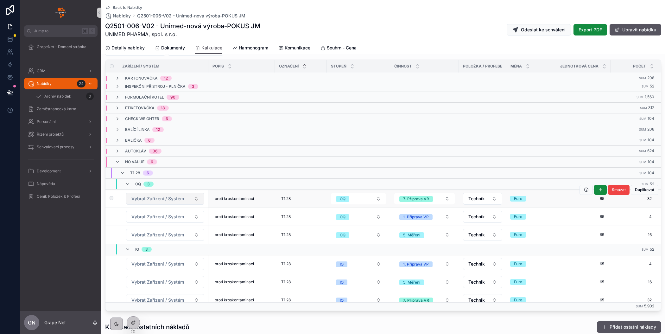
click at [167, 195] on span "Vybrat Zařízení / Systém" at bounding box center [157, 198] width 53 height 6
type input "***"
click at [161, 218] on span "Navažovaci box" at bounding box center [146, 219] width 34 height 6
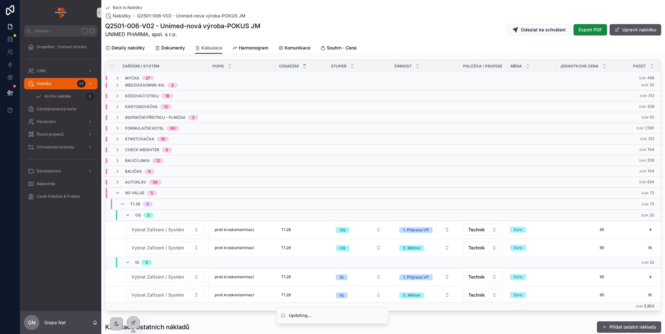
scroll to position [119, 0]
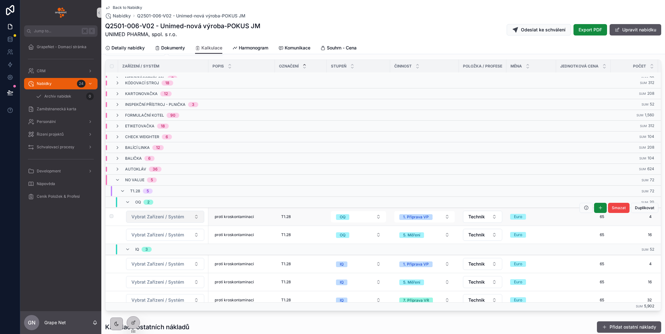
click at [164, 213] on span "Vybrat Zařízení / Systém" at bounding box center [157, 216] width 53 height 6
type input "***"
click at [147, 236] on span "Navažovaci box" at bounding box center [146, 236] width 34 height 6
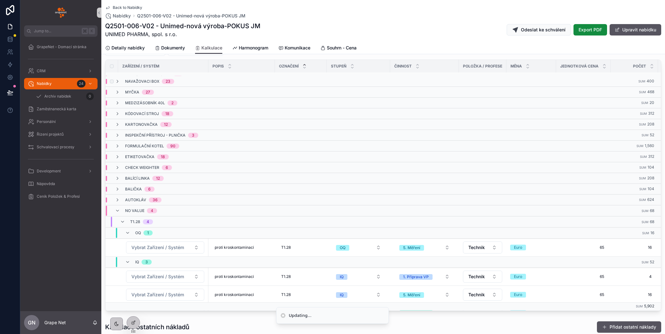
scroll to position [104, 0]
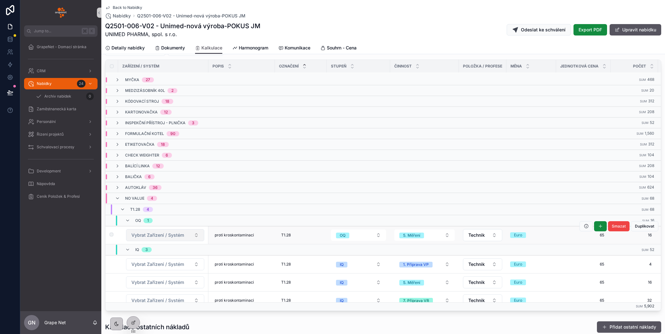
click at [160, 232] on span "Vybrat Zařízení / Systém" at bounding box center [157, 235] width 53 height 6
type input "***"
click at [151, 255] on span "Navažovaci box" at bounding box center [146, 254] width 34 height 6
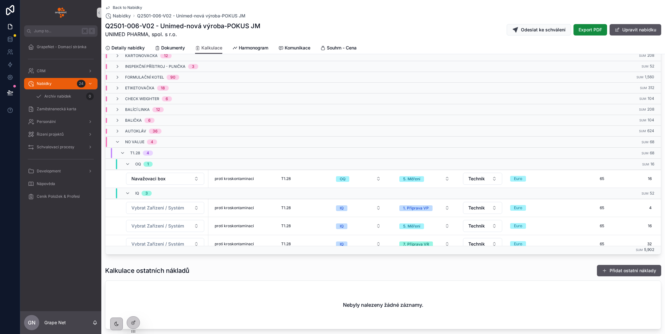
scroll to position [154, 0]
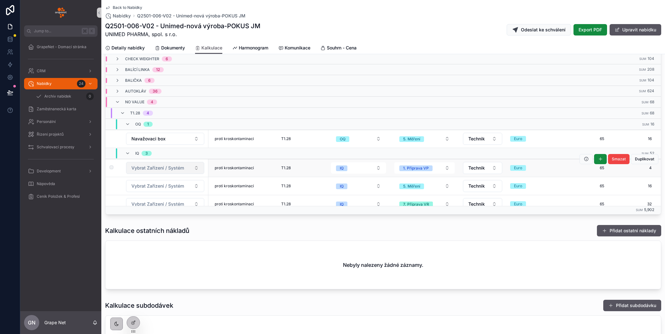
click at [165, 165] on span "Vybrat Zařízení / Systém" at bounding box center [157, 168] width 53 height 6
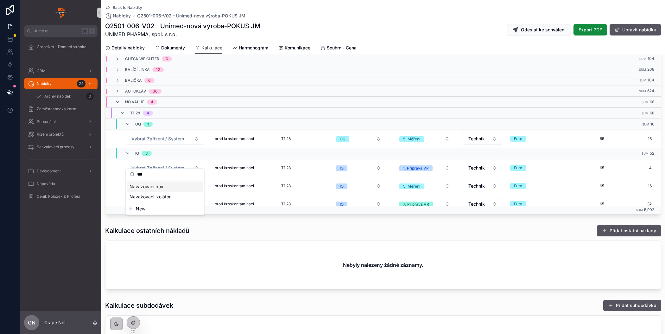
type input "***"
click at [153, 185] on span "Navažovaci box" at bounding box center [146, 186] width 34 height 6
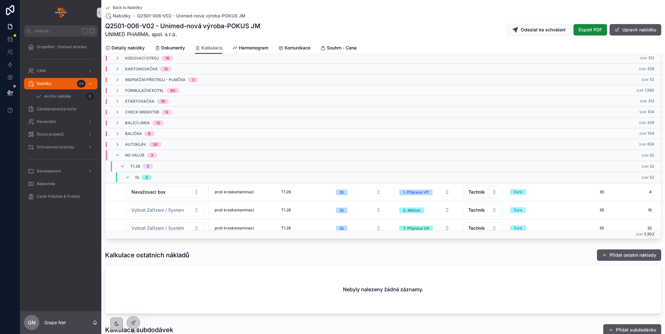
scroll to position [136, 0]
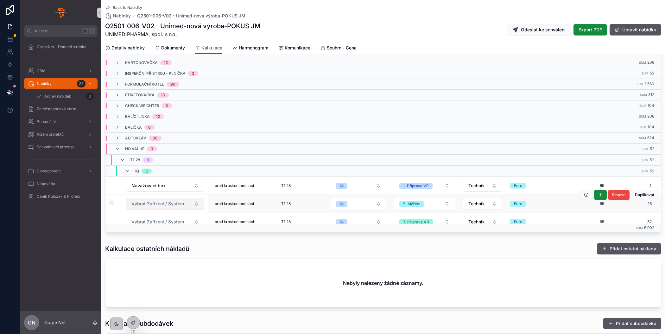
click at [147, 200] on span "Vybrat Zařízení / Systém" at bounding box center [157, 203] width 53 height 6
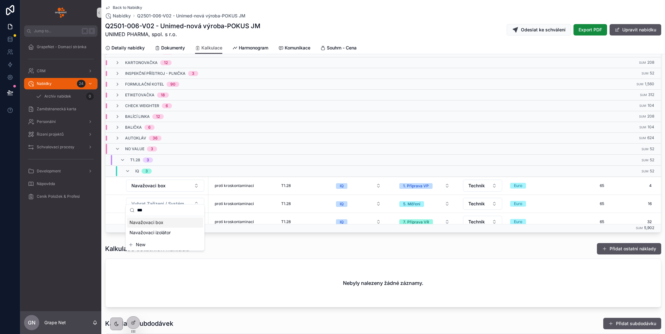
type input "***"
click at [150, 222] on span "Navažovaci box" at bounding box center [146, 222] width 34 height 6
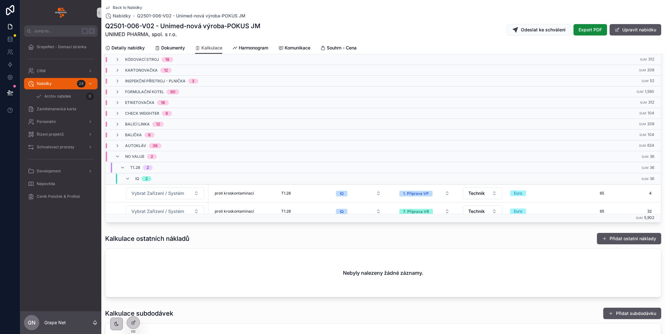
scroll to position [153, 0]
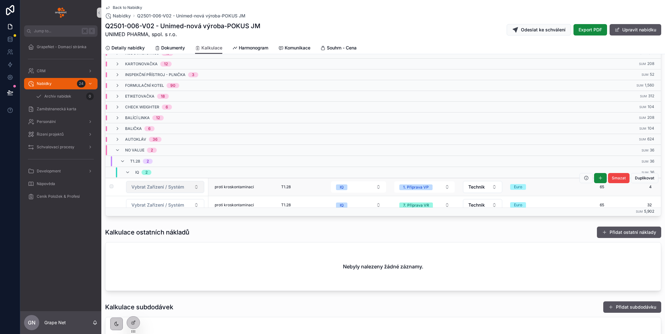
click at [165, 184] on span "Vybrat Zařízení / Systém" at bounding box center [157, 187] width 53 height 6
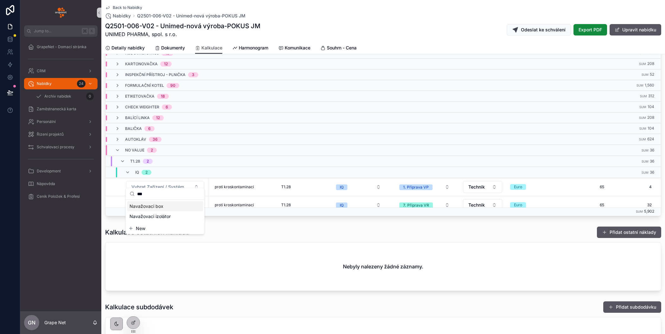
type input "***"
click at [152, 206] on span "Navažovaci box" at bounding box center [146, 206] width 34 height 6
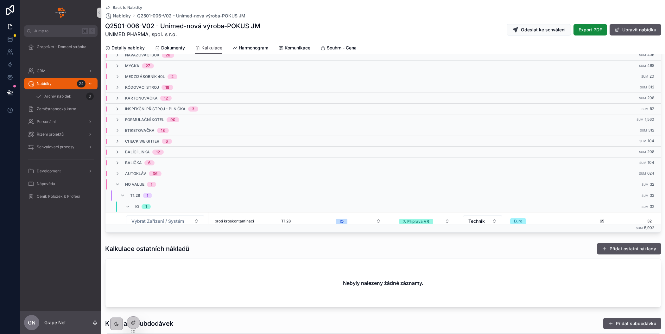
scroll to position [0, 0]
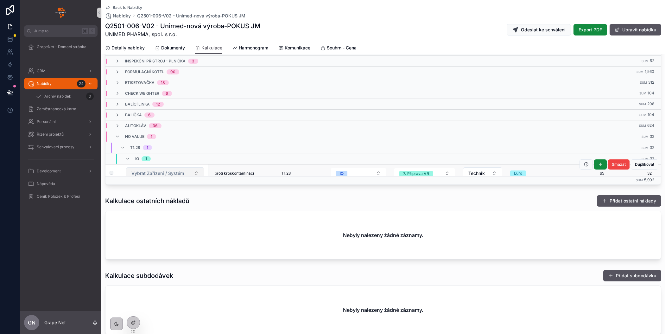
click at [160, 170] on span "Vybrat Zařízení / Systém" at bounding box center [157, 173] width 53 height 6
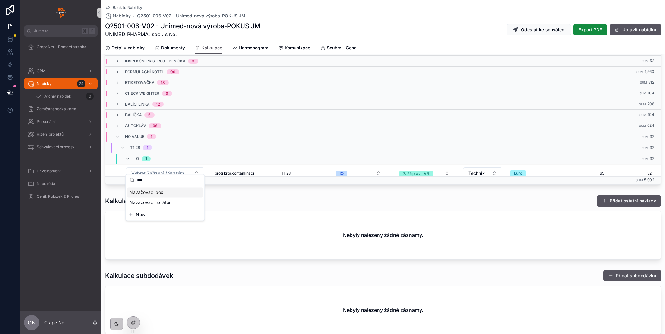
type input "***"
click at [154, 195] on div "Navažovaci box" at bounding box center [165, 192] width 76 height 10
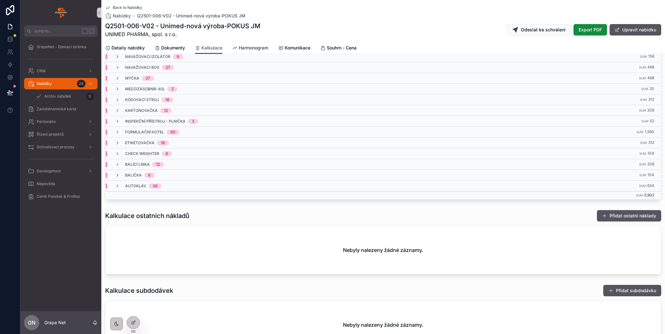
click at [247, 49] on span "Harmonogram" at bounding box center [253, 48] width 29 height 6
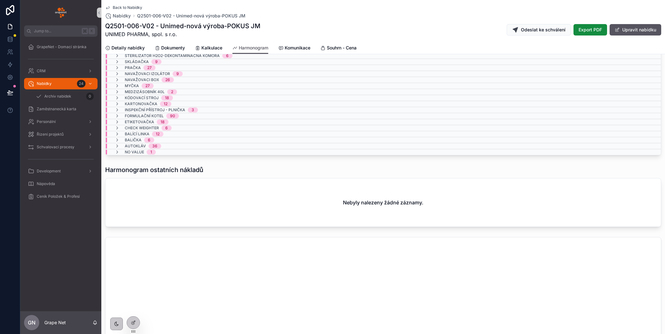
scroll to position [46, 0]
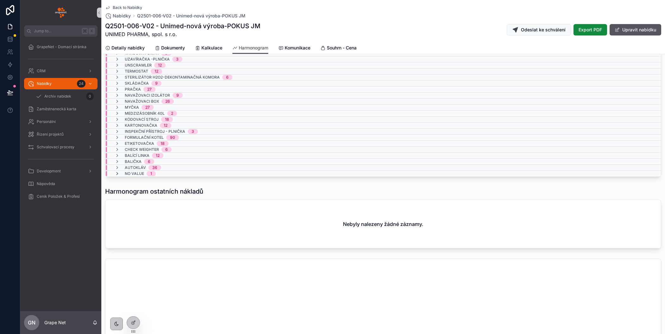
click at [117, 171] on icon "scrollable content" at bounding box center [117, 173] width 5 height 5
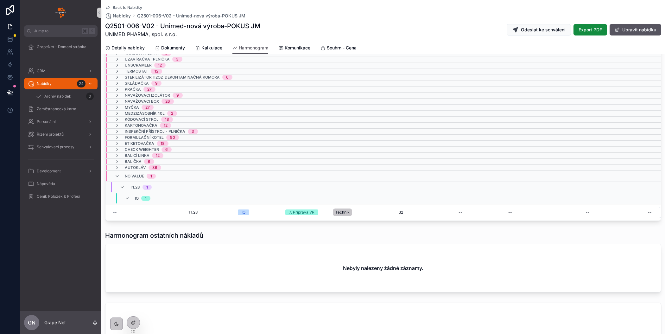
scroll to position [0, 0]
click at [204, 48] on span "Kalkulace" at bounding box center [211, 48] width 21 height 6
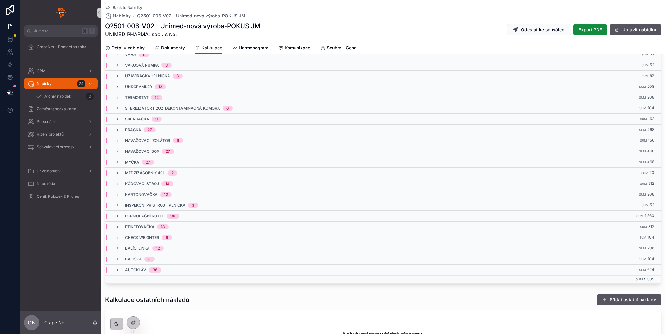
scroll to position [61, 0]
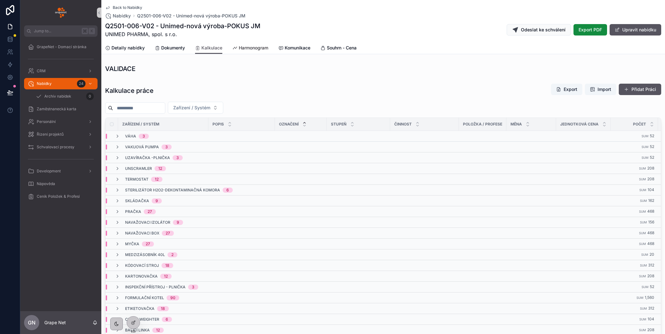
click at [248, 46] on span "Harmonogram" at bounding box center [253, 48] width 29 height 6
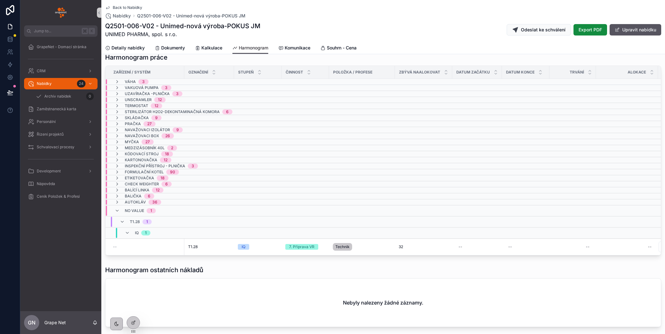
scroll to position [31, 0]
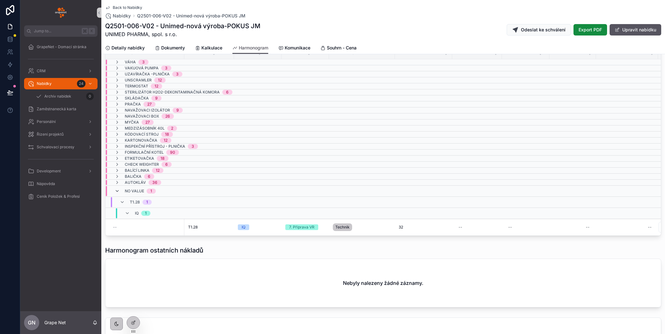
click at [117, 188] on icon "scrollable content" at bounding box center [117, 190] width 5 height 5
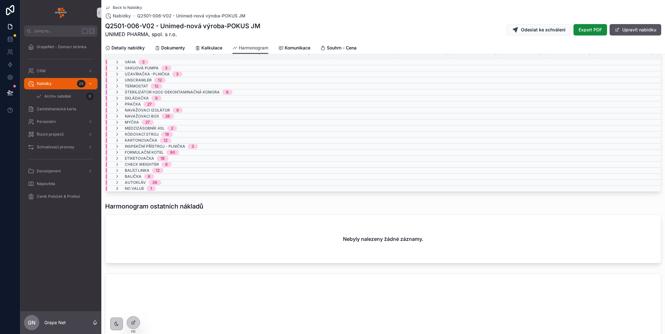
click at [117, 186] on icon "scrollable content" at bounding box center [117, 188] width 5 height 5
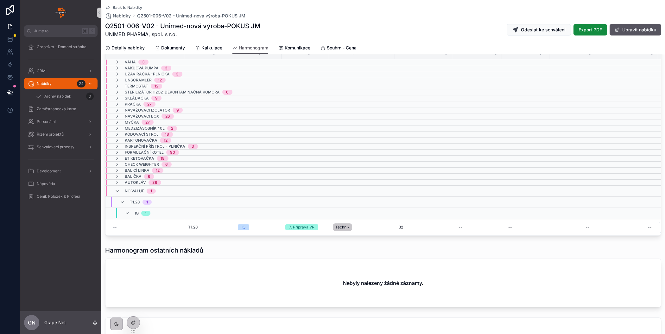
click at [118, 188] on icon "scrollable content" at bounding box center [117, 190] width 5 height 5
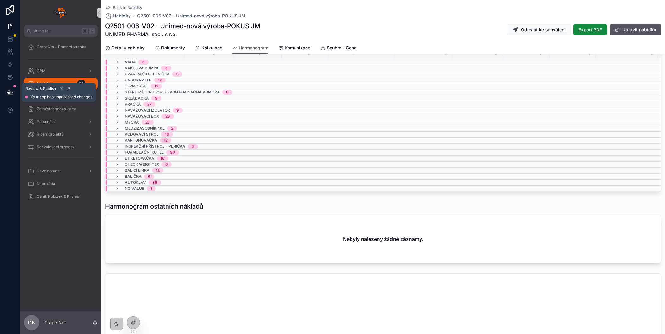
click at [9, 94] on icon at bounding box center [10, 92] width 6 height 6
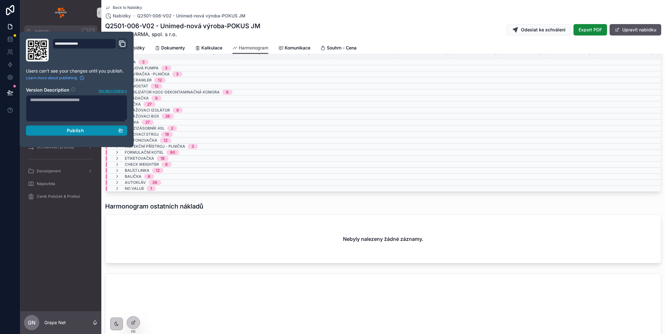
click at [62, 130] on div "Publish" at bounding box center [76, 131] width 93 height 6
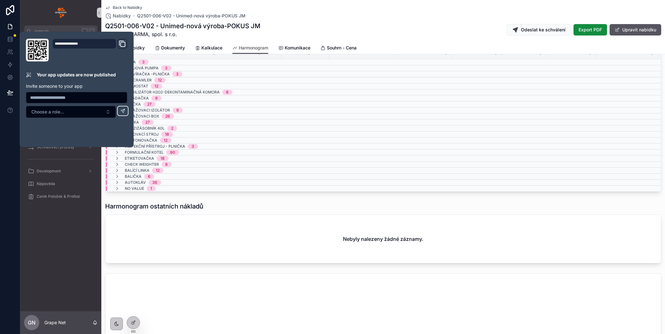
click at [275, 195] on div "Harmonogram práce Zařízení / Systém Označení Stupeň Činnost Položka / Profese Z…" at bounding box center [382, 320] width 563 height 579
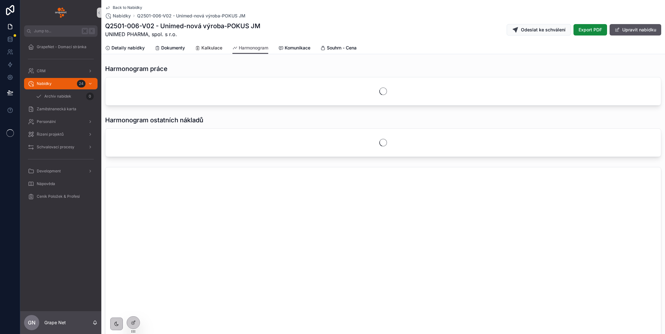
click at [204, 50] on span "Kalkulace" at bounding box center [211, 48] width 21 height 6
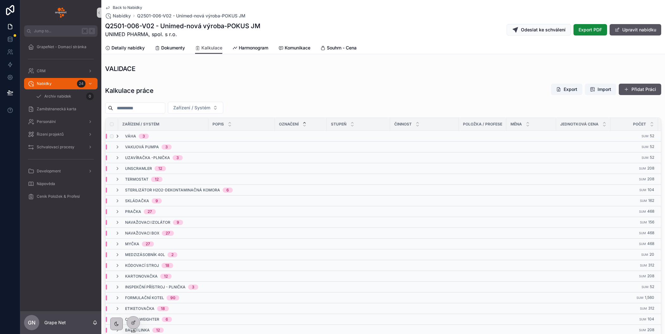
click at [117, 135] on icon "scrollable content" at bounding box center [117, 136] width 5 height 5
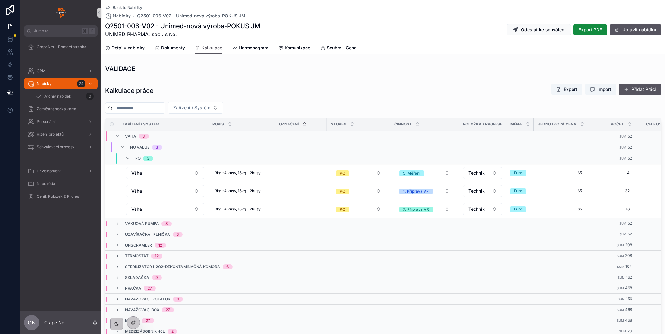
drag, startPoint x: 555, startPoint y: 125, endPoint x: 532, endPoint y: 124, distance: 22.5
click at [532, 124] on div "scrollable content" at bounding box center [533, 124] width 3 height 13
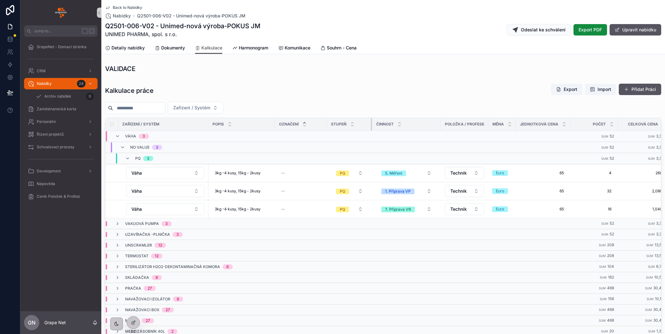
drag, startPoint x: 389, startPoint y: 122, endPoint x: 371, endPoint y: 122, distance: 18.0
click at [371, 122] on div "scrollable content" at bounding box center [372, 124] width 3 height 13
click at [247, 46] on span "Harmonogram" at bounding box center [253, 48] width 29 height 6
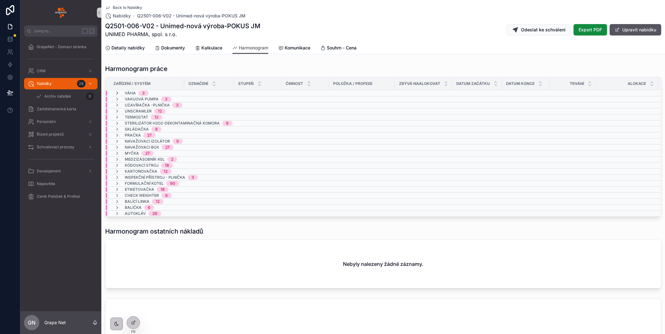
click at [115, 92] on icon "scrollable content" at bounding box center [117, 93] width 5 height 5
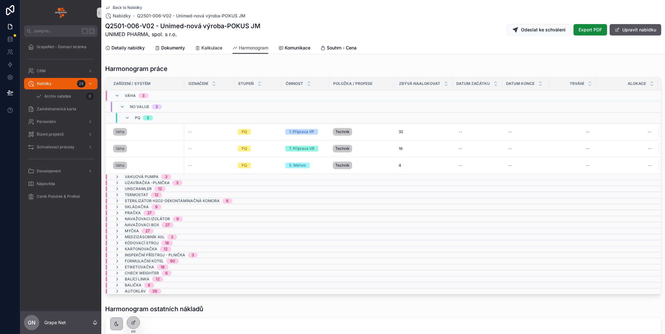
click at [210, 49] on span "Kalkulace" at bounding box center [211, 48] width 21 height 6
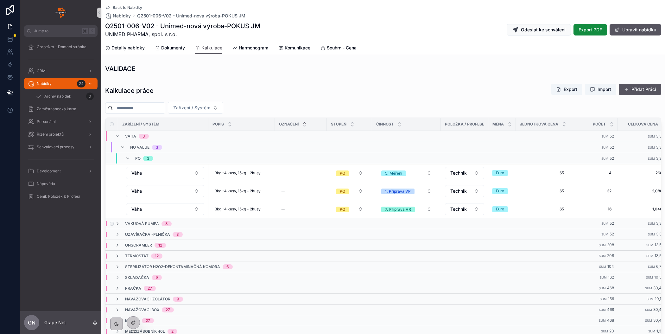
click at [116, 221] on icon "scrollable content" at bounding box center [117, 223] width 5 height 5
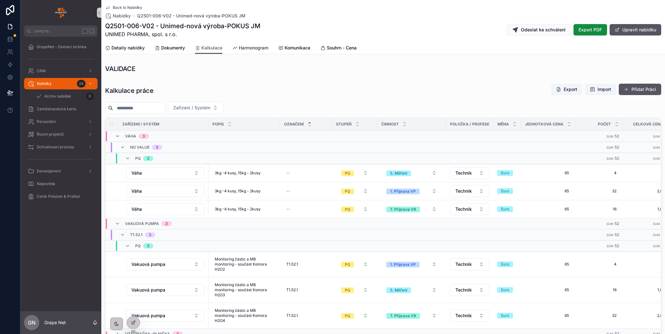
click at [246, 51] on link "Harmonogram" at bounding box center [250, 48] width 36 height 13
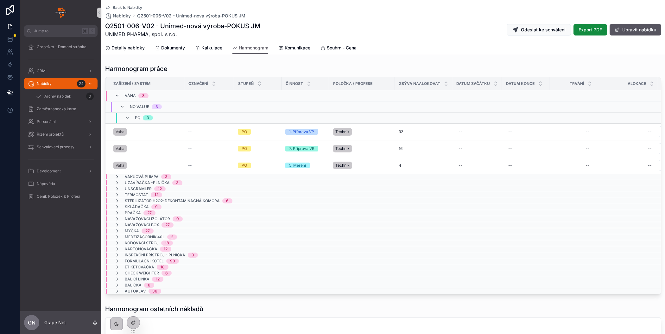
click at [115, 174] on icon "scrollable content" at bounding box center [117, 176] width 5 height 5
